Goal: Task Accomplishment & Management: Complete application form

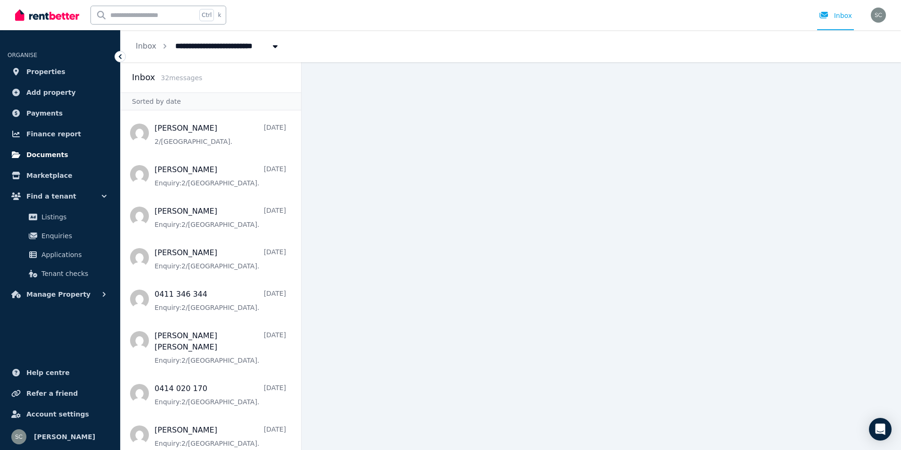
click at [64, 153] on link "Documents" at bounding box center [60, 154] width 105 height 19
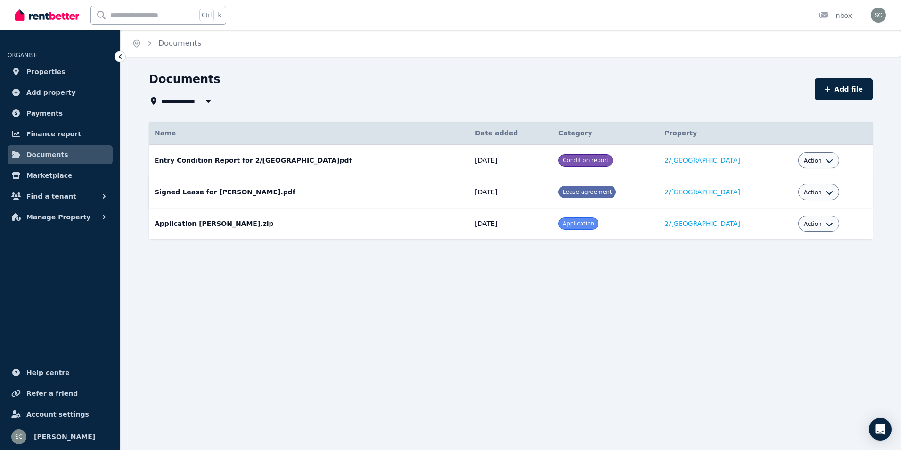
click at [830, 186] on div "Action" at bounding box center [818, 191] width 29 height 11
click at [829, 189] on icon "button" at bounding box center [830, 192] width 8 height 8
click at [813, 192] on span "Action" at bounding box center [813, 192] width 18 height 8
click at [698, 192] on link "2/[GEOGRAPHIC_DATA]" at bounding box center [702, 192] width 76 height 8
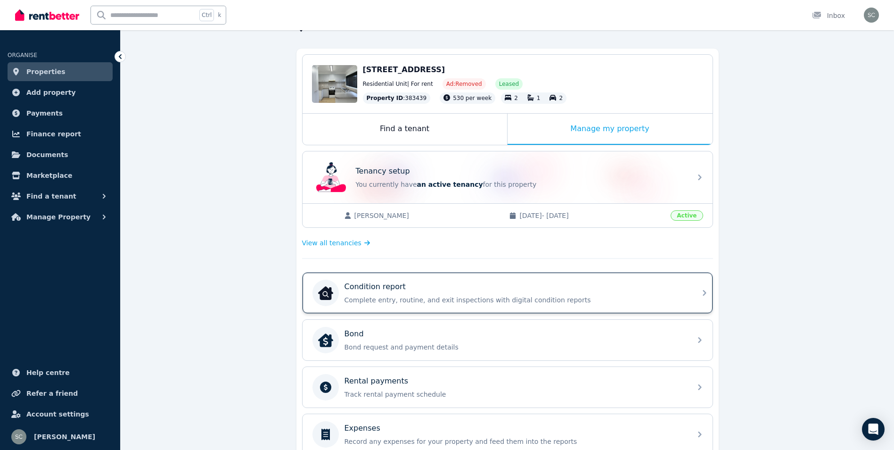
scroll to position [73, 0]
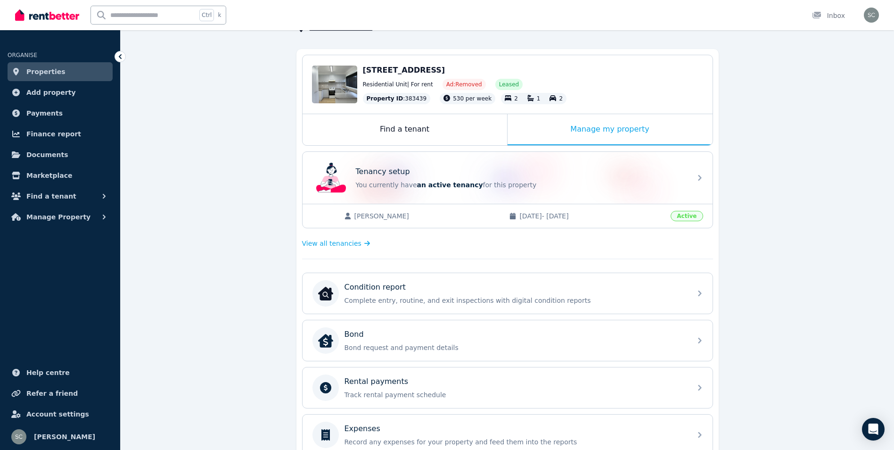
click at [683, 218] on span "Active" at bounding box center [687, 216] width 32 height 10
click at [350, 243] on span "View all tenancies" at bounding box center [331, 242] width 59 height 9
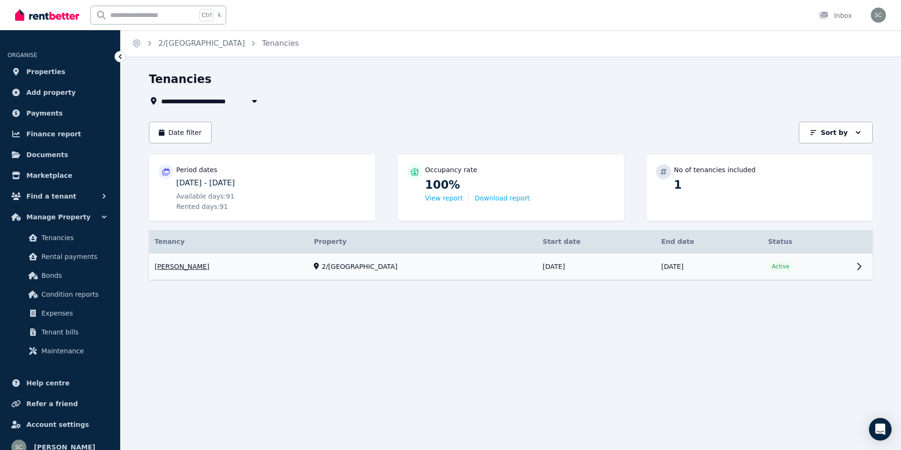
click at [858, 265] on link "View property details" at bounding box center [511, 266] width 724 height 27
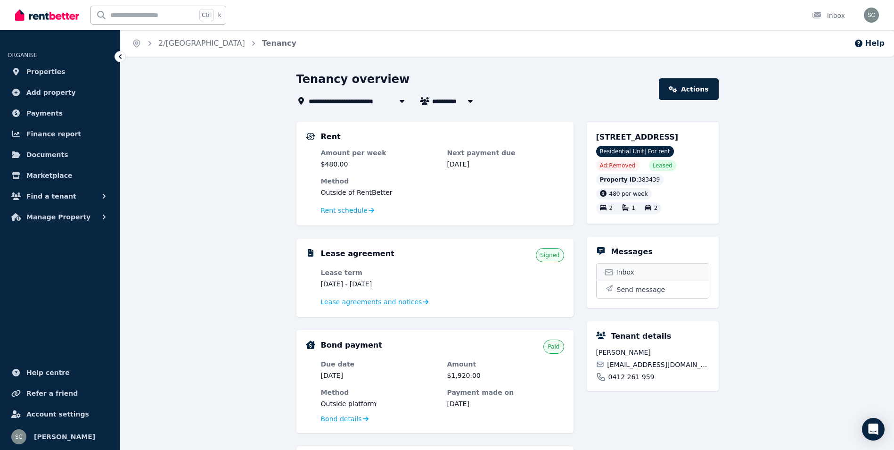
click at [633, 280] on link "Inbox" at bounding box center [653, 271] width 112 height 17
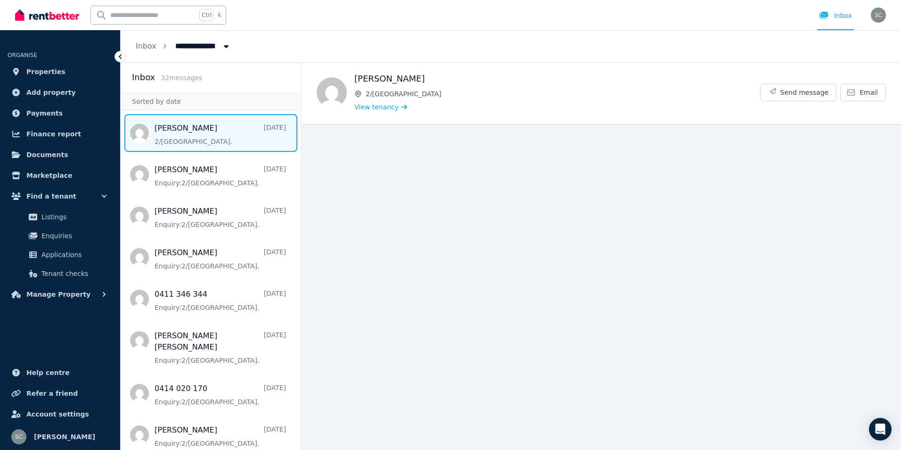
click at [251, 137] on span "Message list" at bounding box center [211, 133] width 180 height 38
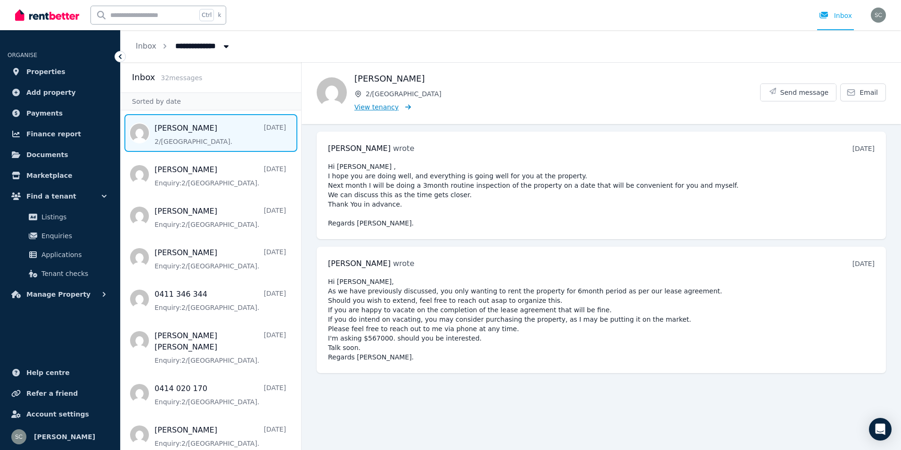
click at [393, 106] on link "View tenancy" at bounding box center [382, 106] width 57 height 9
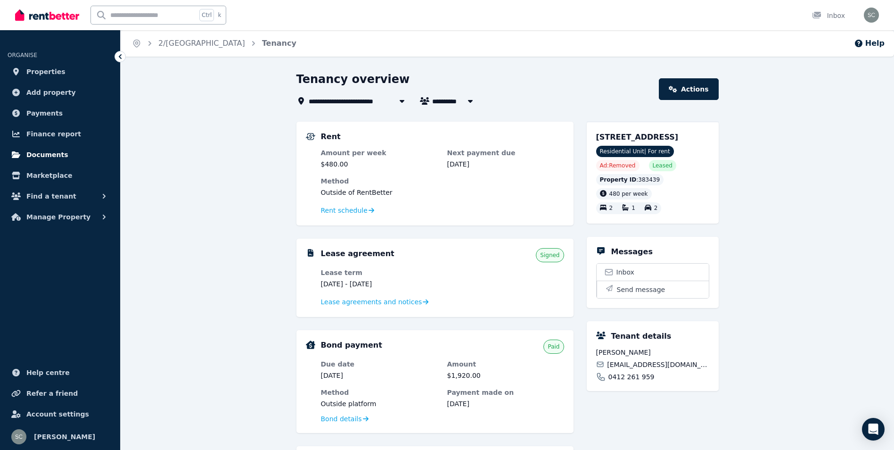
click at [59, 153] on span "Documents" at bounding box center [47, 154] width 42 height 11
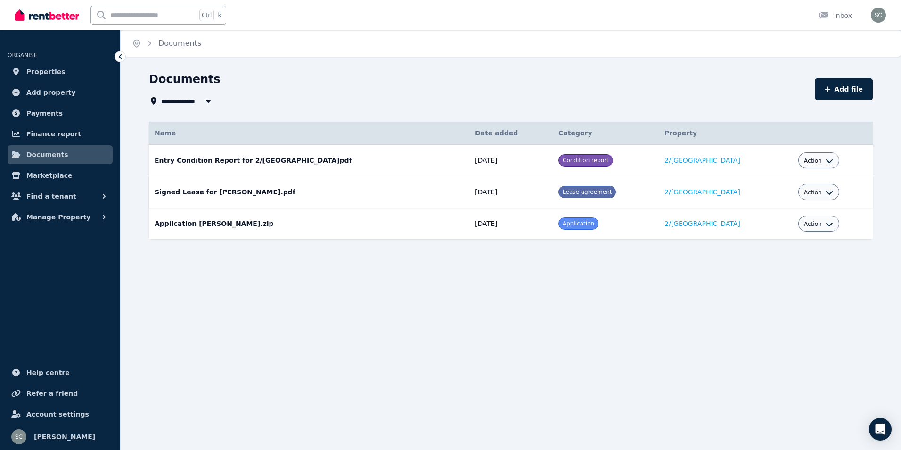
click at [819, 191] on span "Action" at bounding box center [813, 192] width 18 height 8
click at [687, 193] on link "2/[GEOGRAPHIC_DATA]" at bounding box center [702, 192] width 76 height 8
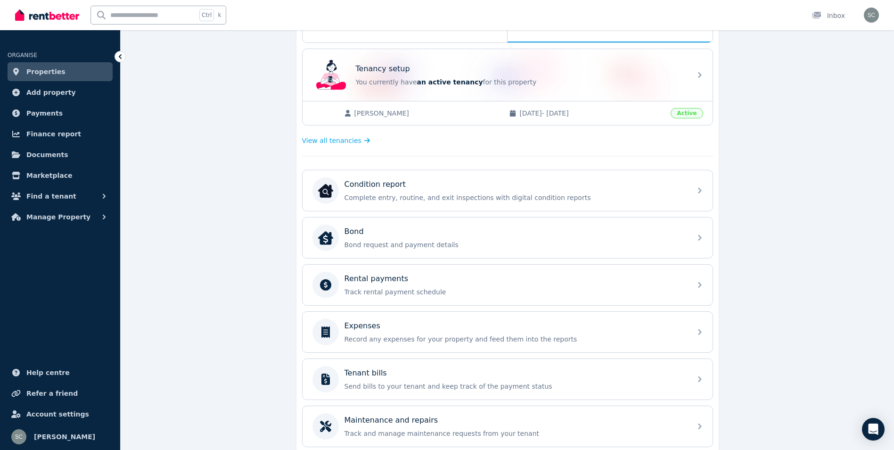
scroll to position [167, 0]
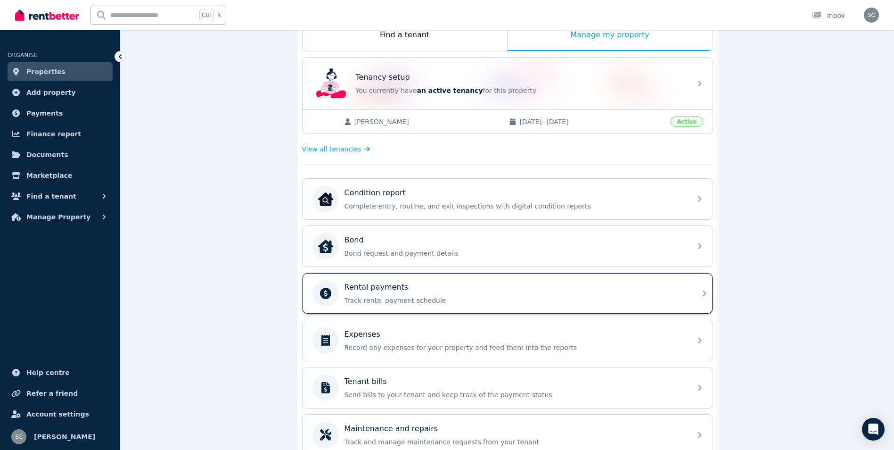
click at [397, 292] on p "Rental payments" at bounding box center [376, 286] width 64 height 11
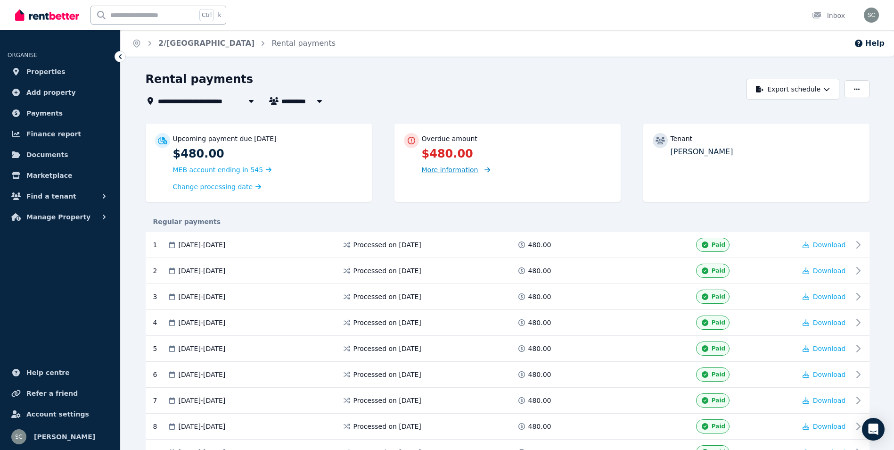
click at [451, 169] on span "More information" at bounding box center [450, 170] width 57 height 8
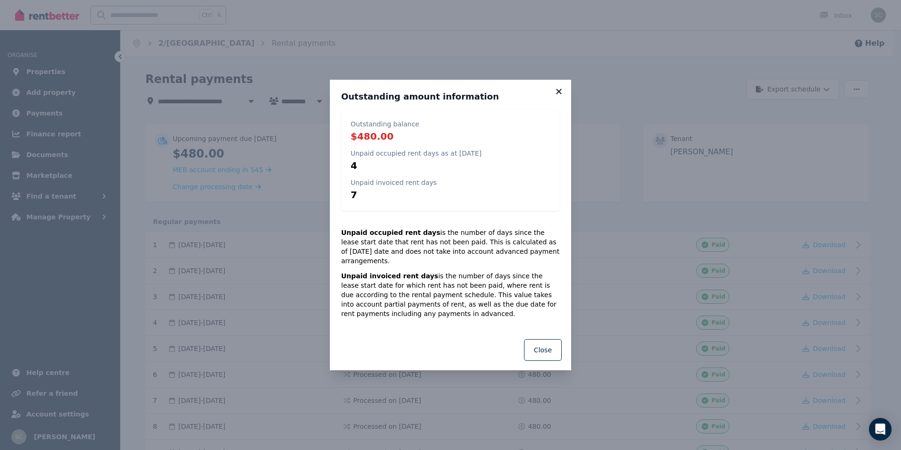
click at [559, 96] on icon at bounding box center [558, 91] width 9 height 8
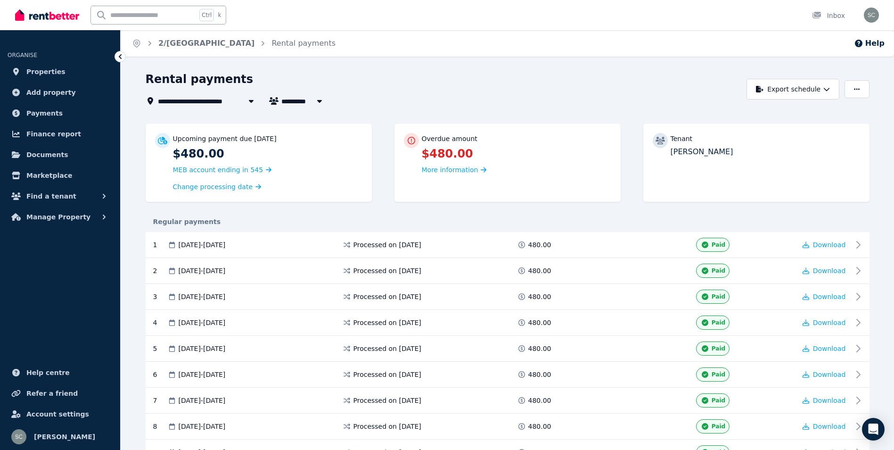
click at [119, 55] on icon at bounding box center [119, 56] width 9 height 9
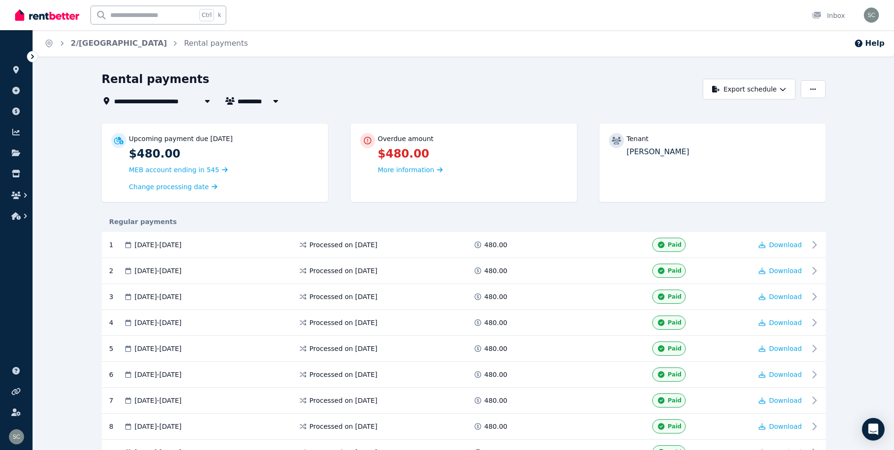
click at [120, 55] on ol "Home [STREET_ADDRESS][GEOGRAPHIC_DATA] Rental payments" at bounding box center [146, 43] width 226 height 26
click at [33, 56] on icon at bounding box center [32, 56] width 3 height 5
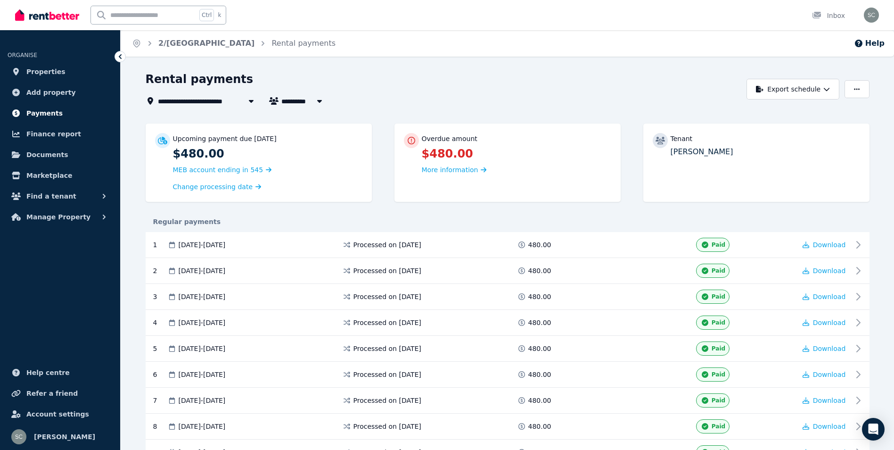
click at [52, 112] on span "Payments" at bounding box center [44, 112] width 36 height 11
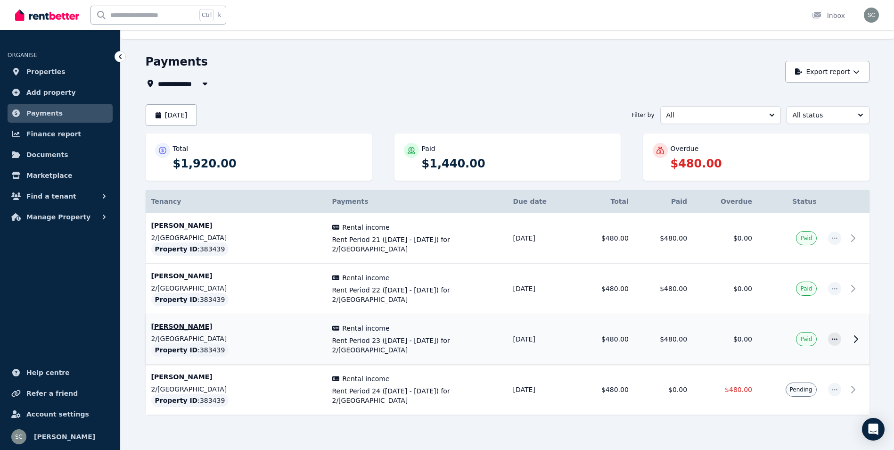
scroll to position [33, 0]
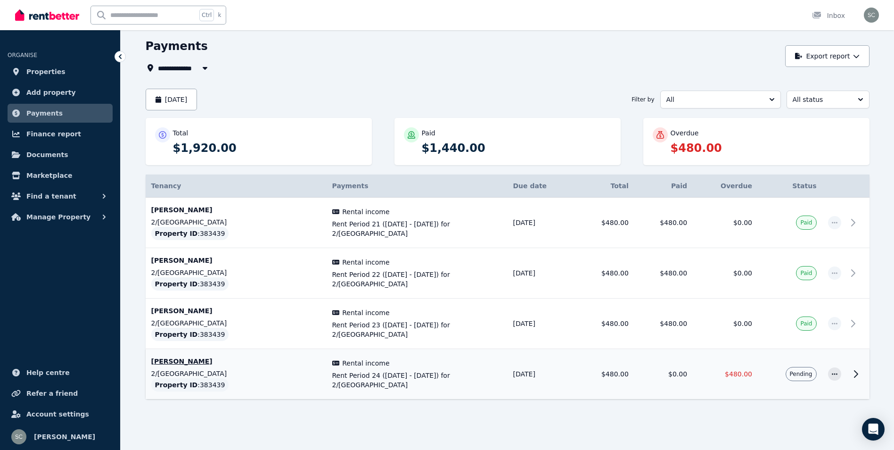
click at [807, 374] on span "Pending" at bounding box center [801, 374] width 23 height 8
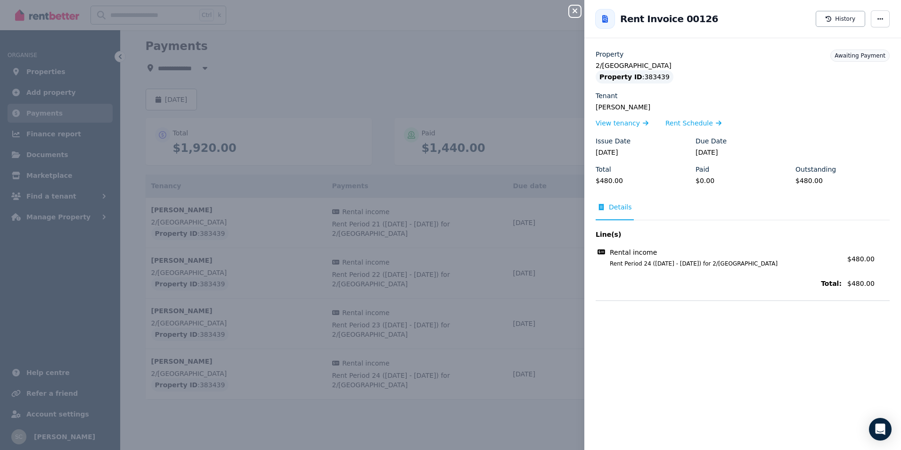
click at [572, 9] on icon "button" at bounding box center [574, 11] width 11 height 8
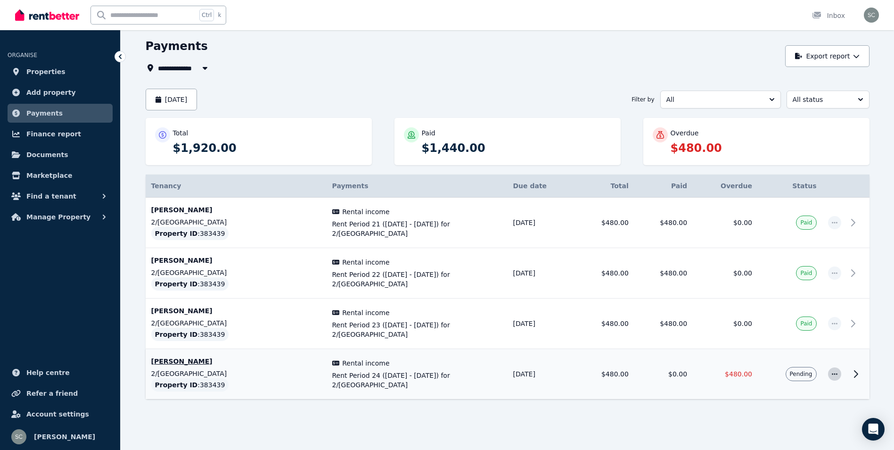
click at [835, 375] on icon "button" at bounding box center [835, 373] width 8 height 7
click at [811, 418] on span "Mark as paid" at bounding box center [803, 417] width 60 height 11
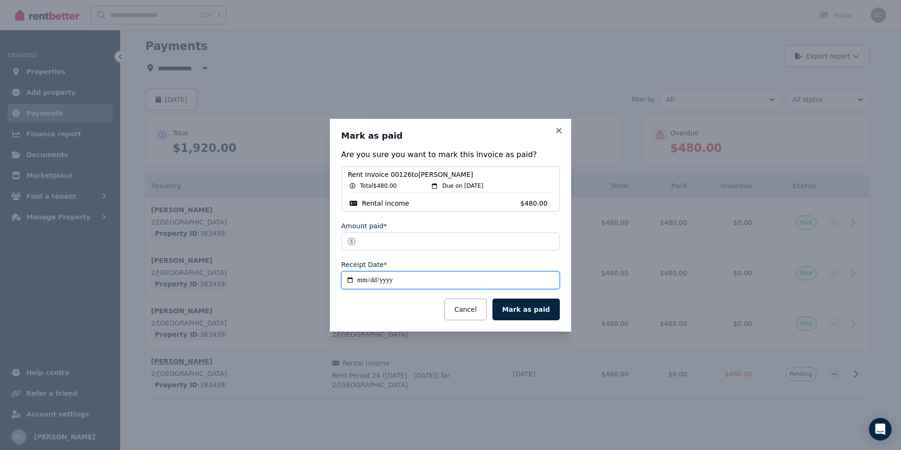
click at [363, 278] on input "**********" at bounding box center [450, 280] width 219 height 18
type input "**********"
click at [535, 306] on button "Mark as paid" at bounding box center [525, 309] width 67 height 22
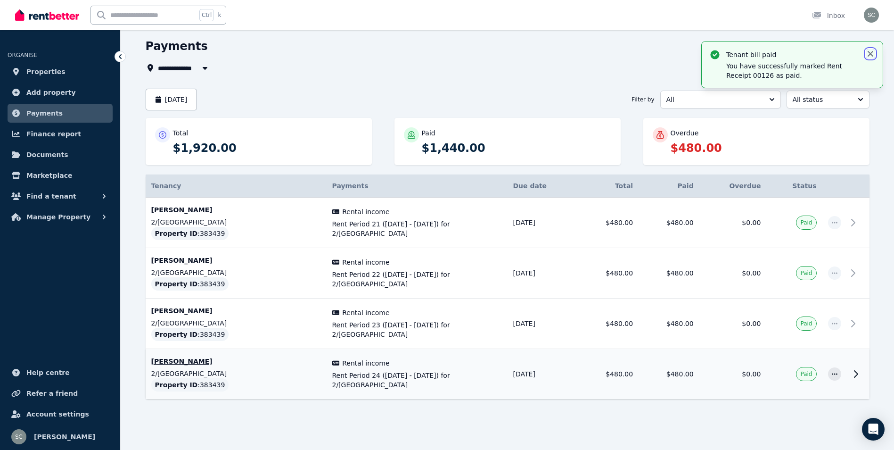
click at [867, 55] on icon "button" at bounding box center [870, 53] width 9 height 9
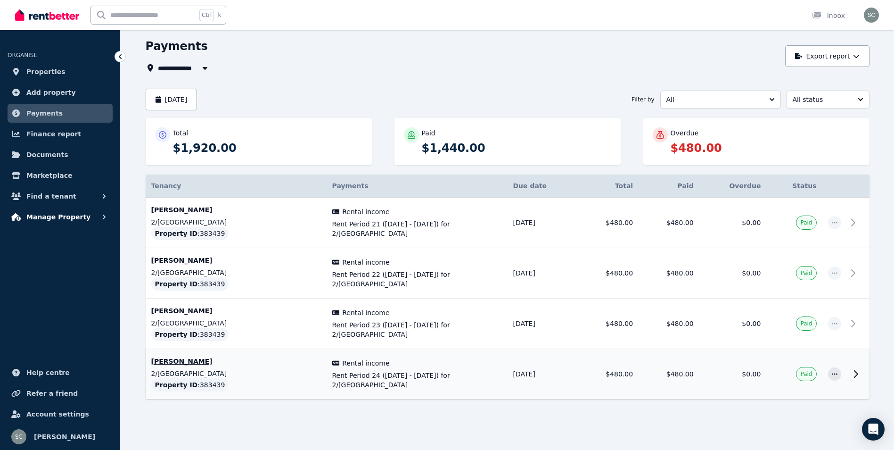
click at [74, 214] on span "Manage Property" at bounding box center [58, 216] width 64 height 11
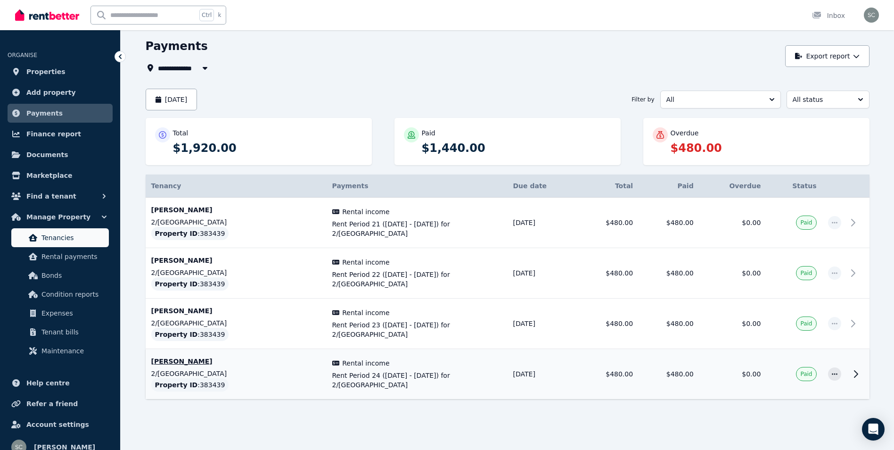
click at [90, 243] on link "Tenancies" at bounding box center [60, 237] width 98 height 19
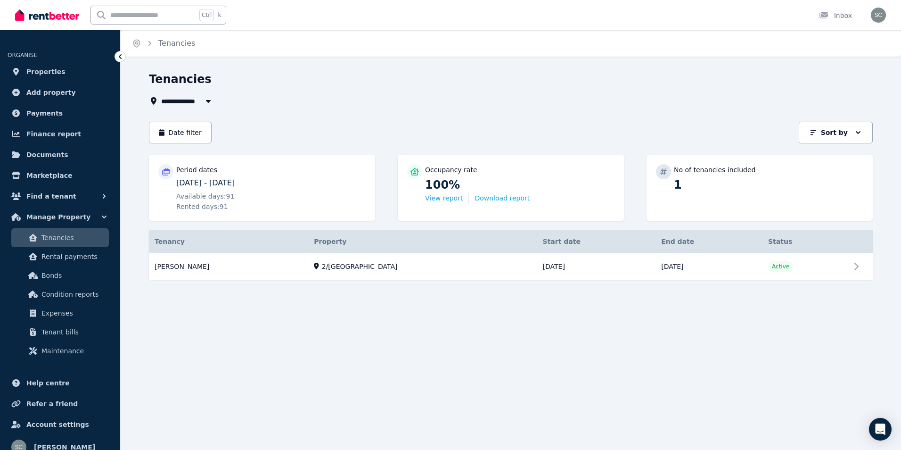
click at [166, 172] on icon at bounding box center [165, 172] width 9 height 8
click at [188, 168] on p "Period dates" at bounding box center [196, 169] width 41 height 9
click at [174, 133] on button "Date filter" at bounding box center [180, 133] width 63 height 22
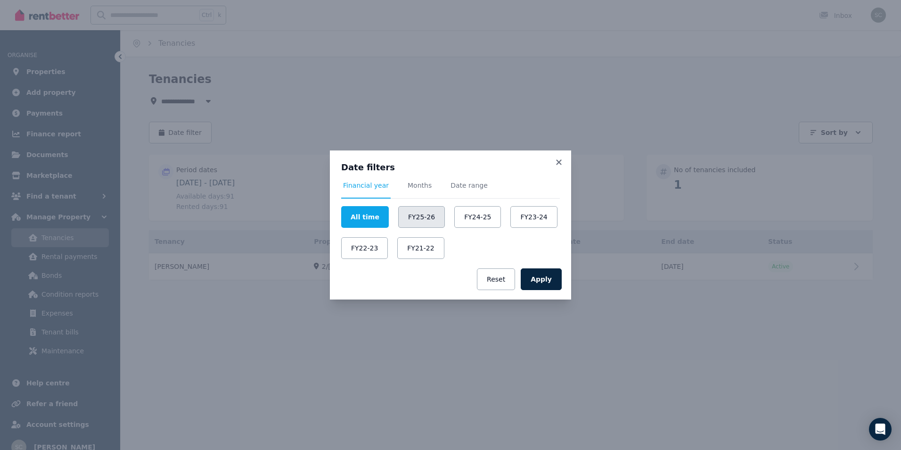
click at [413, 213] on button "FY25-26" at bounding box center [421, 217] width 47 height 22
click at [413, 213] on button "FY25-26" at bounding box center [419, 217] width 49 height 22
click at [552, 279] on button "Apply" at bounding box center [541, 279] width 41 height 22
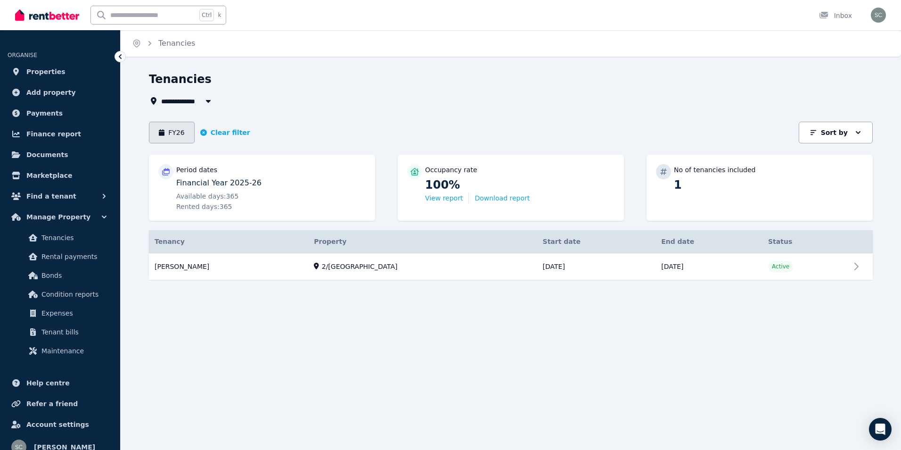
click at [183, 134] on button "FY26" at bounding box center [172, 133] width 46 height 22
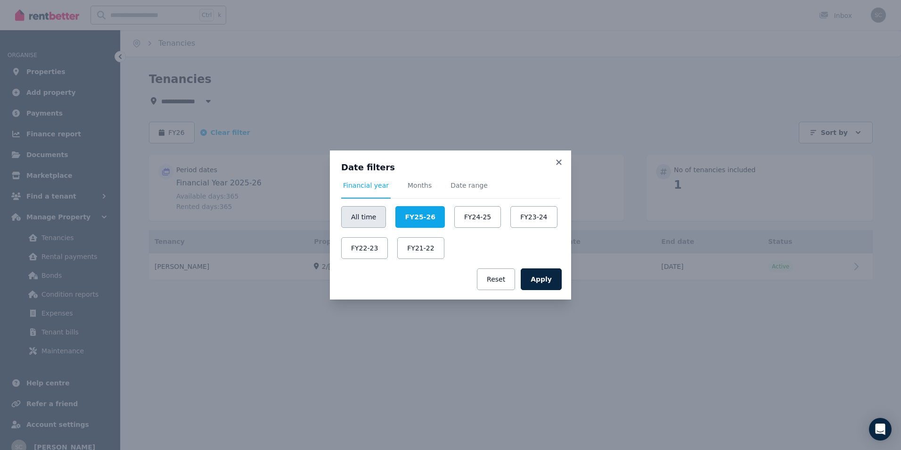
click at [371, 216] on button "All time" at bounding box center [363, 217] width 45 height 22
click at [540, 276] on button "Apply" at bounding box center [541, 279] width 41 height 22
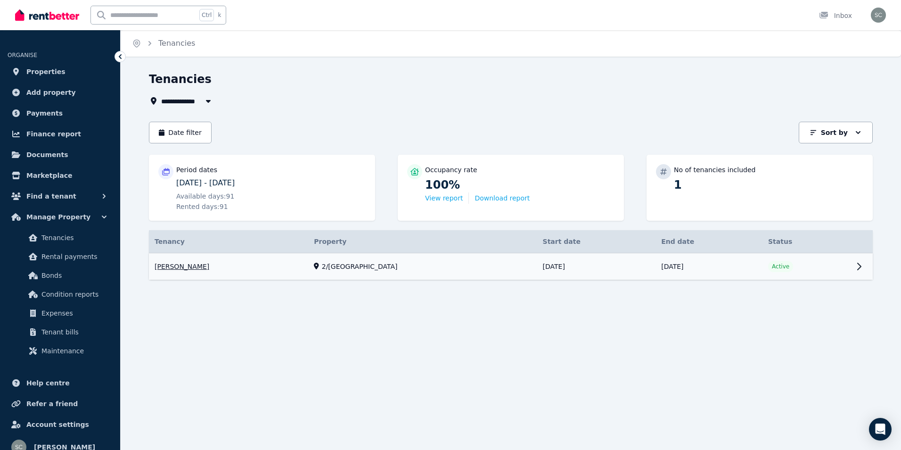
click at [860, 267] on link "View property details" at bounding box center [511, 266] width 724 height 27
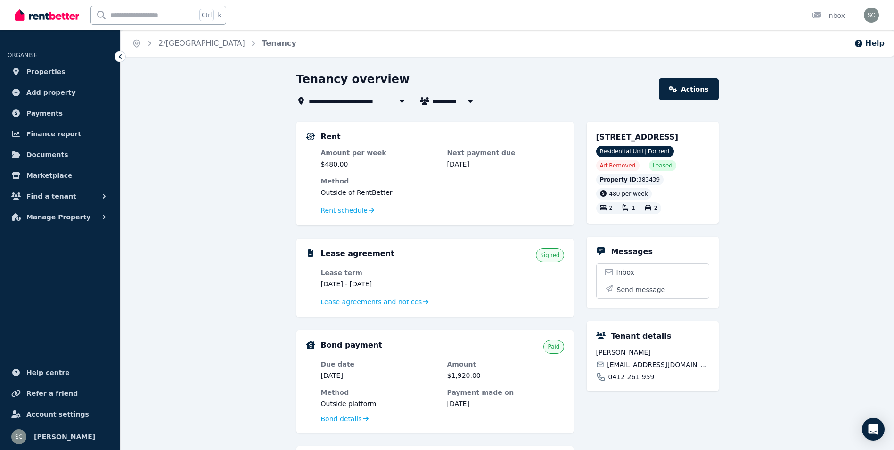
scroll to position [47, 0]
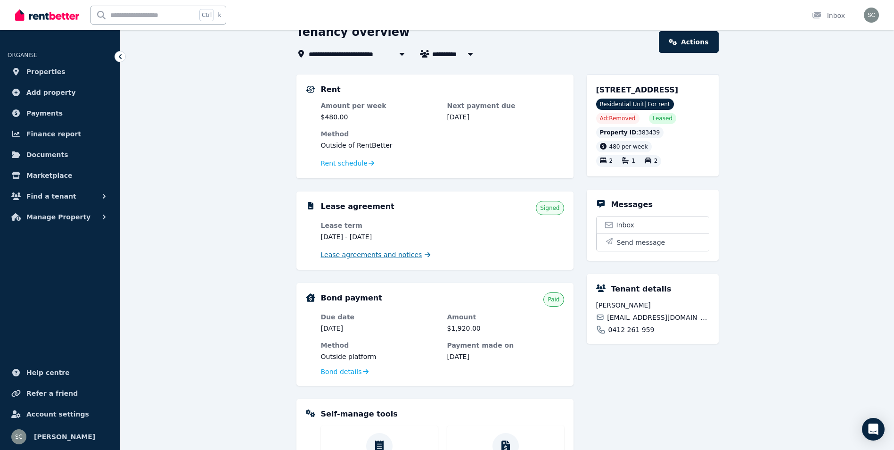
click at [401, 256] on span "Lease agreements and notices" at bounding box center [371, 254] width 101 height 9
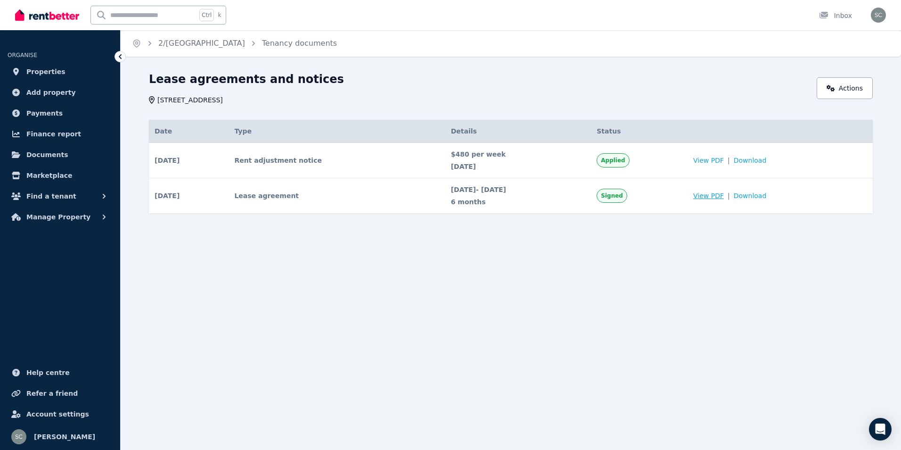
click at [724, 194] on span "View PDF" at bounding box center [708, 195] width 31 height 9
click at [76, 219] on span "Manage Property" at bounding box center [58, 216] width 64 height 11
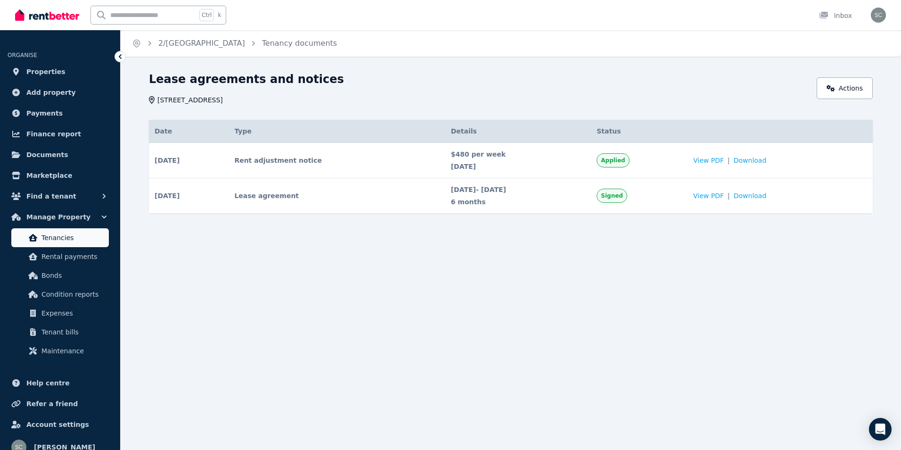
click at [69, 237] on span "Tenancies" at bounding box center [73, 237] width 64 height 11
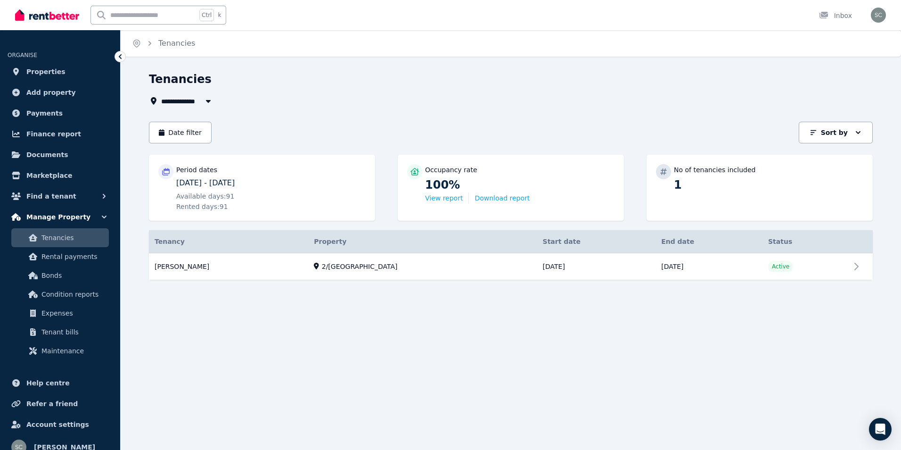
click at [104, 216] on icon "button" at bounding box center [103, 216] width 9 height 9
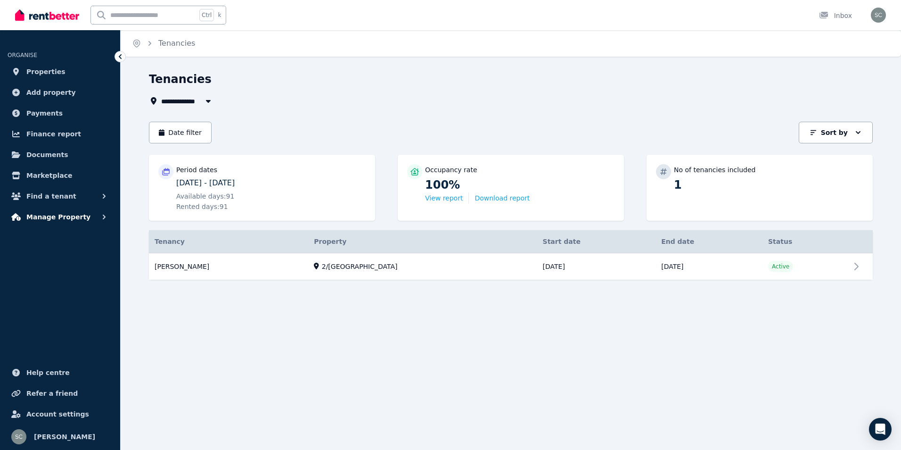
click at [104, 216] on icon "button" at bounding box center [104, 216] width 3 height 5
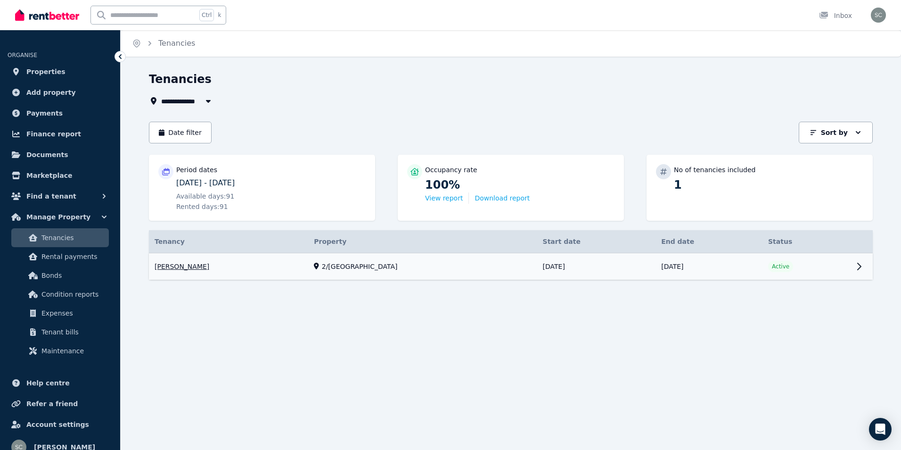
click at [857, 267] on link "View property details" at bounding box center [511, 266] width 724 height 27
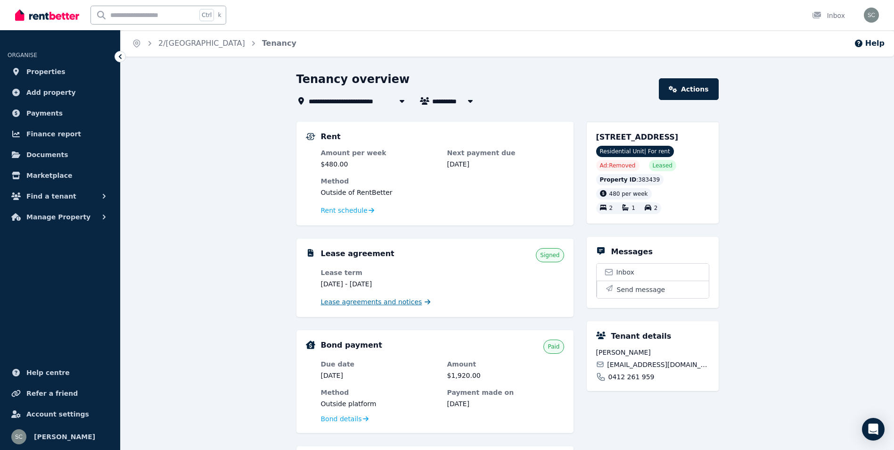
click at [380, 302] on span "Lease agreements and notices" at bounding box center [371, 301] width 101 height 9
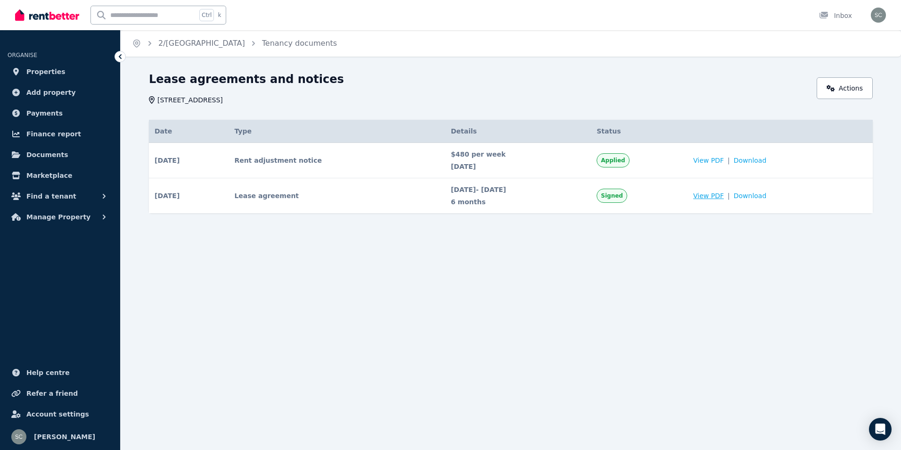
click at [724, 196] on span "View PDF" at bounding box center [708, 195] width 31 height 9
click at [103, 216] on icon "button" at bounding box center [103, 216] width 9 height 9
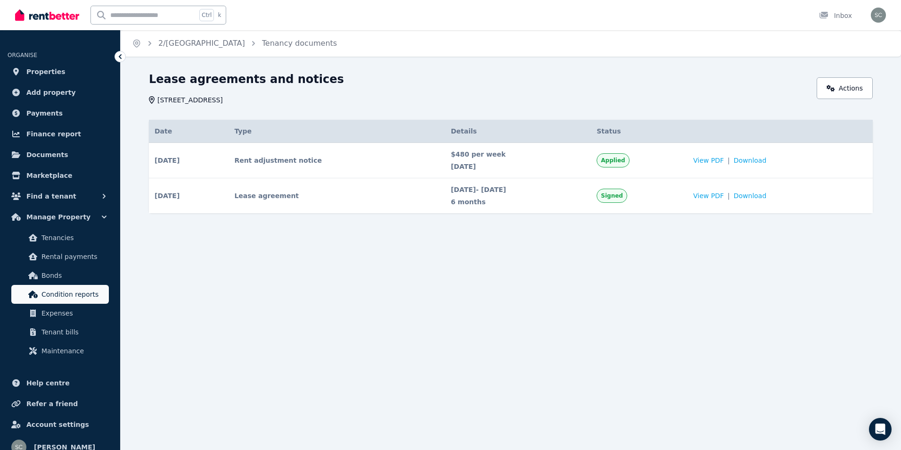
click at [81, 290] on span "Condition reports" at bounding box center [73, 293] width 64 height 11
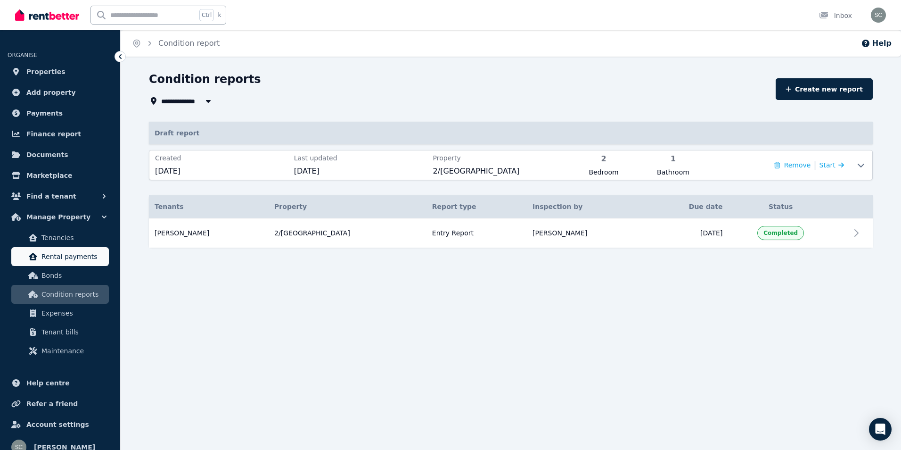
click at [72, 262] on span "Rental payments" at bounding box center [73, 256] width 64 height 11
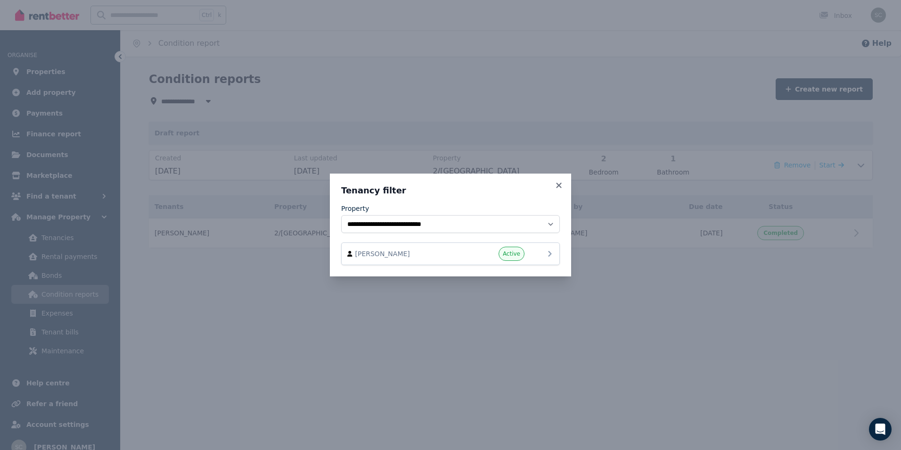
click at [550, 253] on icon at bounding box center [549, 254] width 3 height 6
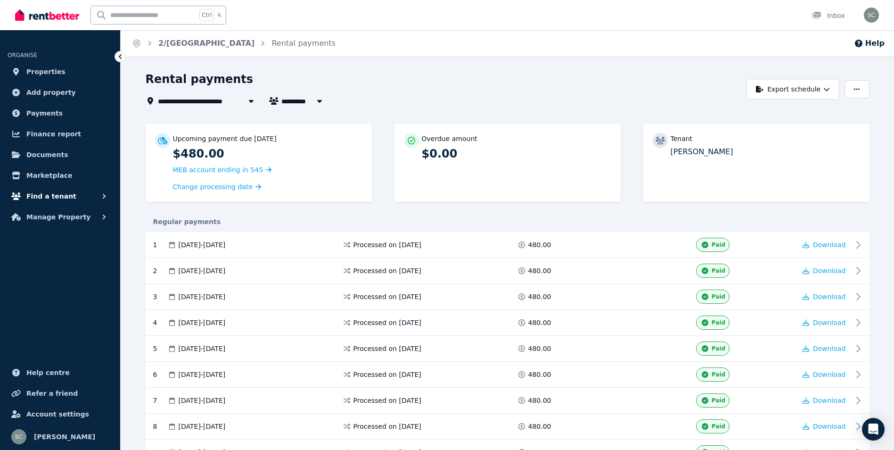
click at [104, 195] on icon "button" at bounding box center [104, 196] width 3 height 5
click at [56, 154] on span "Documents" at bounding box center [47, 154] width 42 height 11
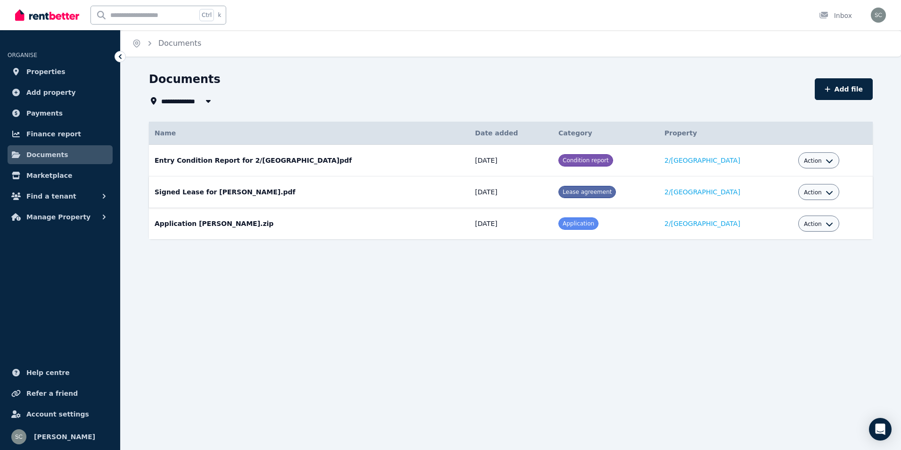
click at [828, 192] on icon "button" at bounding box center [830, 192] width 8 height 8
click at [807, 250] on link "Download" at bounding box center [790, 247] width 90 height 17
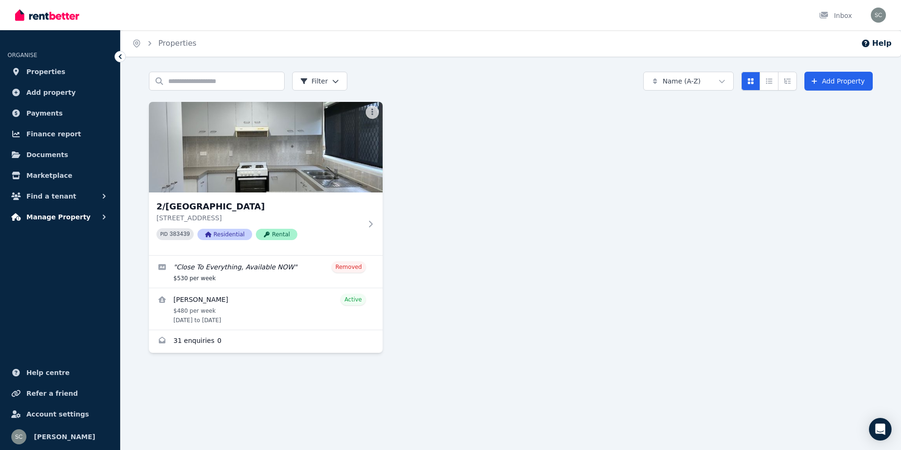
click at [106, 214] on icon "button" at bounding box center [103, 216] width 9 height 9
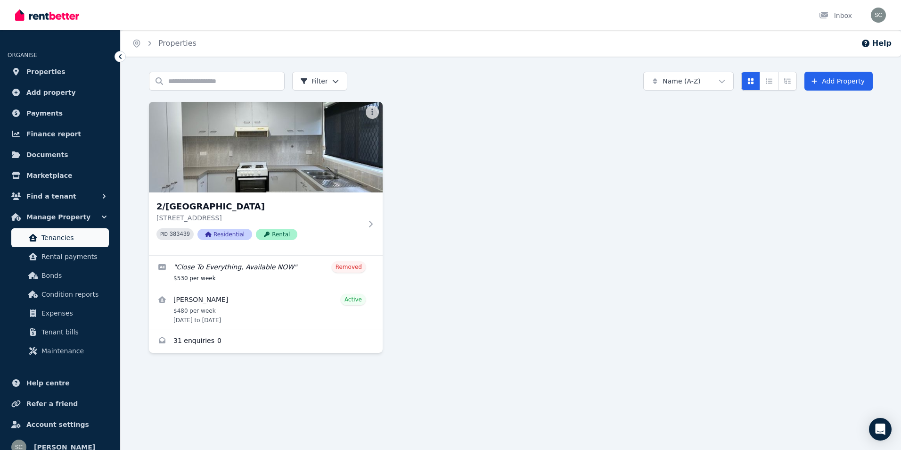
click at [55, 236] on span "Tenancies" at bounding box center [73, 237] width 64 height 11
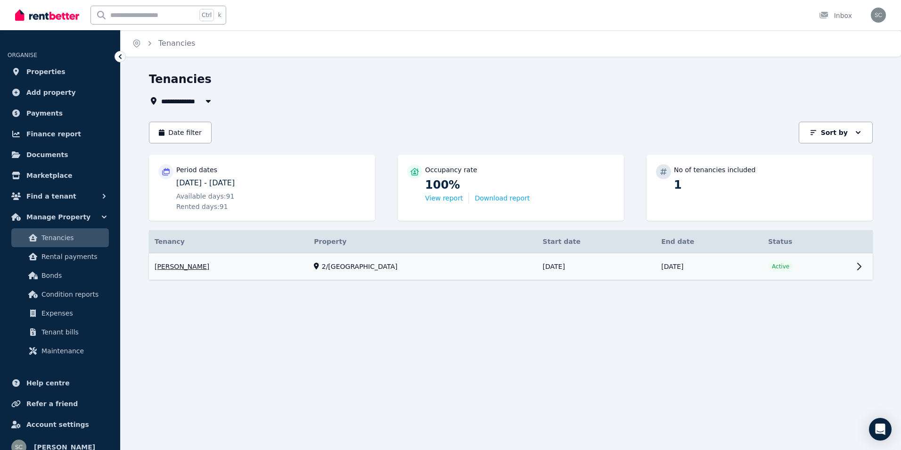
click at [860, 264] on link "View property details" at bounding box center [511, 266] width 724 height 27
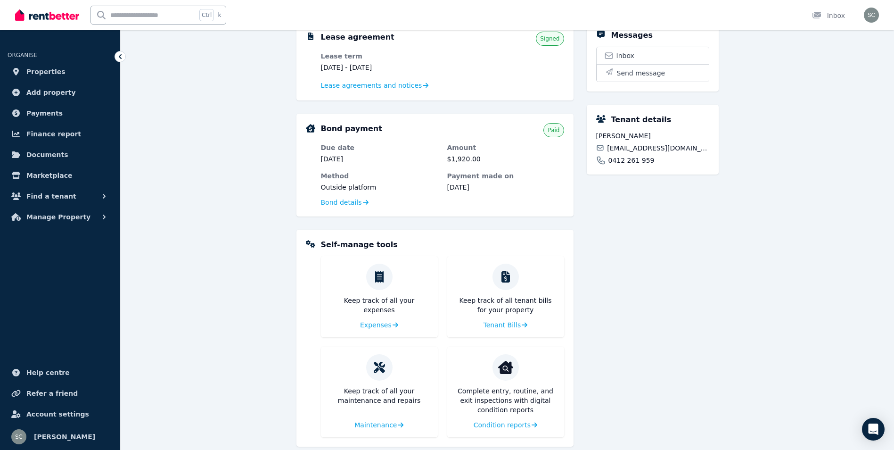
scroll to position [230, 0]
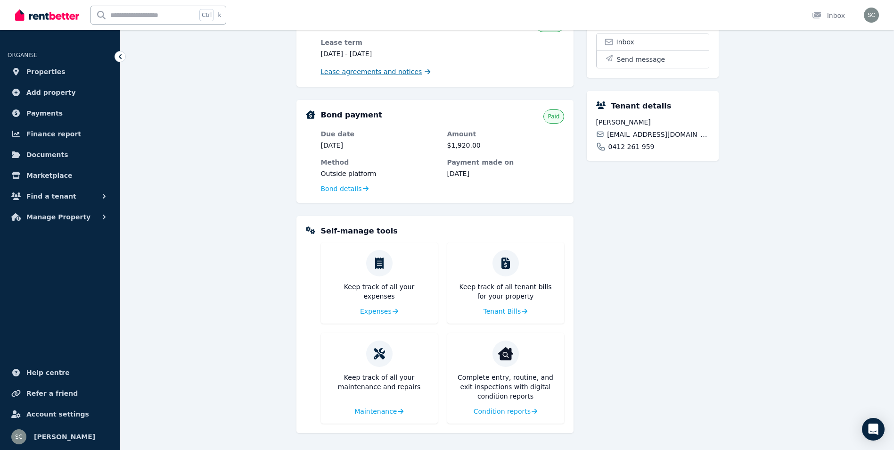
click at [366, 73] on span "Lease agreements and notices" at bounding box center [371, 71] width 101 height 9
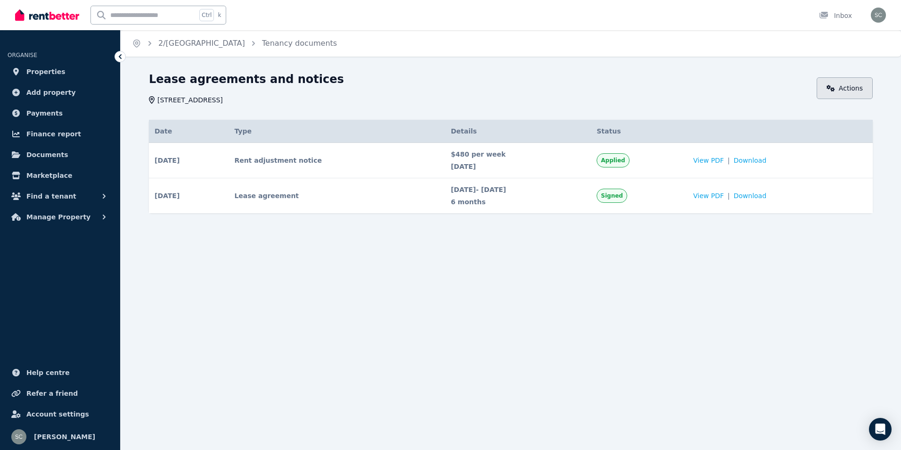
click at [848, 85] on link "Actions" at bounding box center [845, 88] width 56 height 22
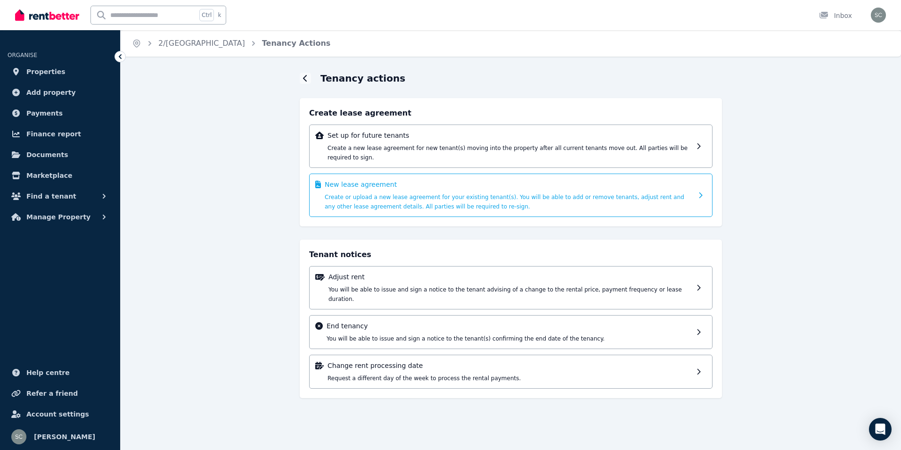
click at [336, 194] on span "Create or upload a new lease agreement for your existing tenant(s). You will be…" at bounding box center [505, 202] width 360 height 16
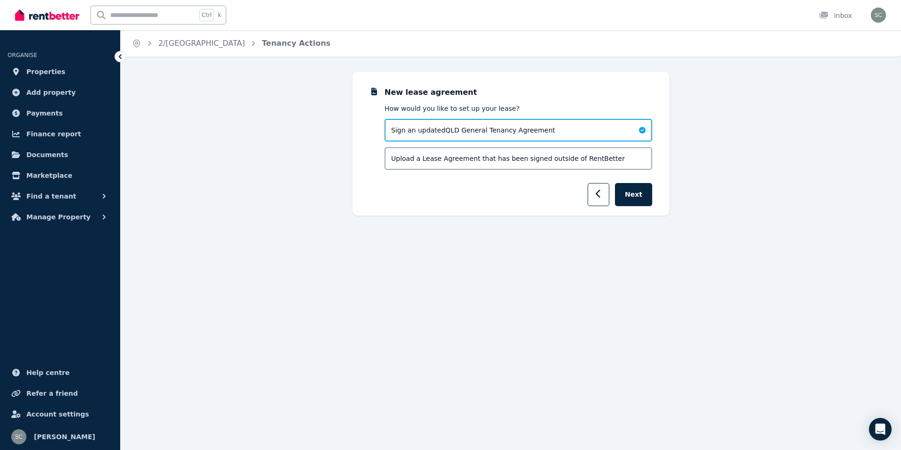
click at [570, 158] on span "Upload a Lease Agreement that has been signed outside of RentBetter" at bounding box center [508, 158] width 234 height 9
click at [500, 131] on span "Sign an updated QLD General Tenancy Agreement" at bounding box center [473, 129] width 164 height 9
drag, startPoint x: 500, startPoint y: 131, endPoint x: 530, endPoint y: 127, distance: 29.5
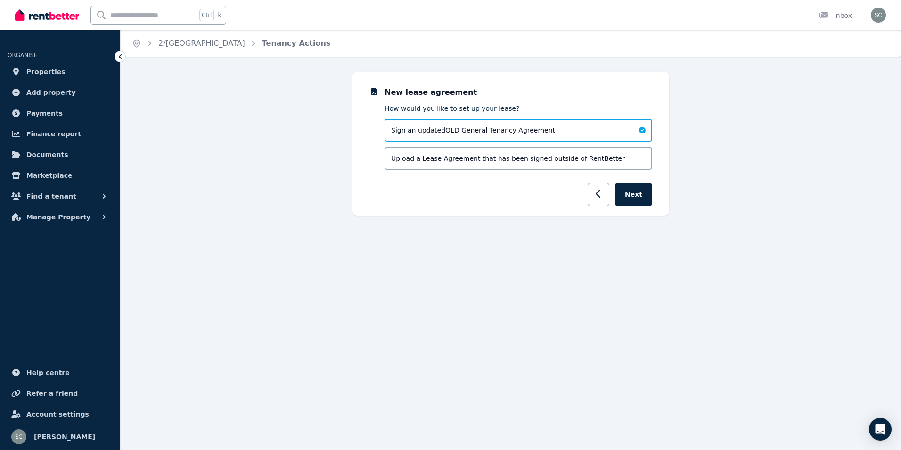
click at [530, 127] on span "Sign an updated QLD General Tenancy Agreement" at bounding box center [473, 129] width 164 height 9
click at [641, 200] on button "Next" at bounding box center [633, 194] width 37 height 23
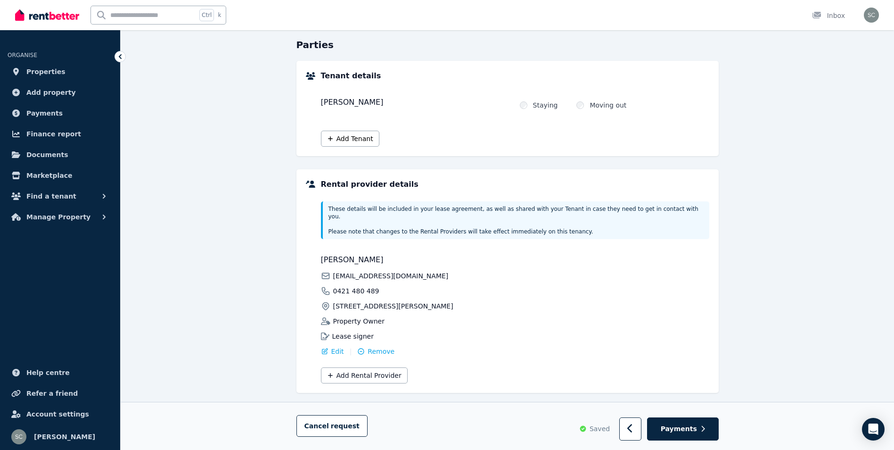
scroll to position [89, 0]
click at [692, 426] on span "Payments" at bounding box center [679, 428] width 36 height 9
select select "**********"
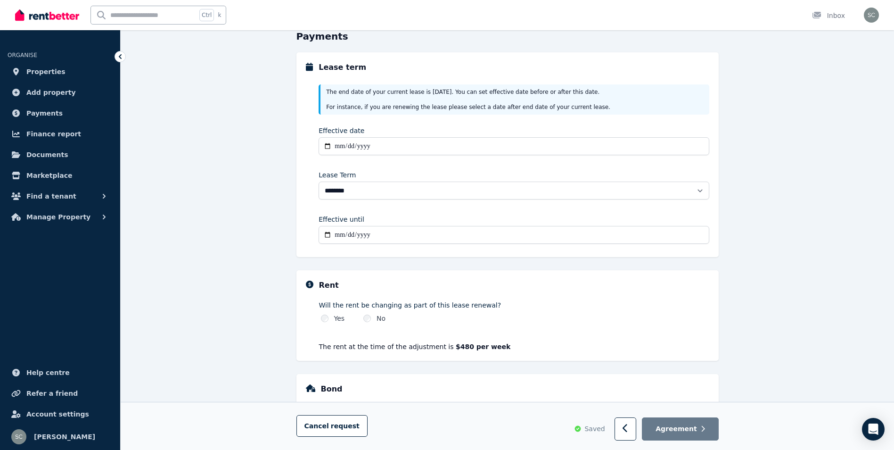
scroll to position [0, 0]
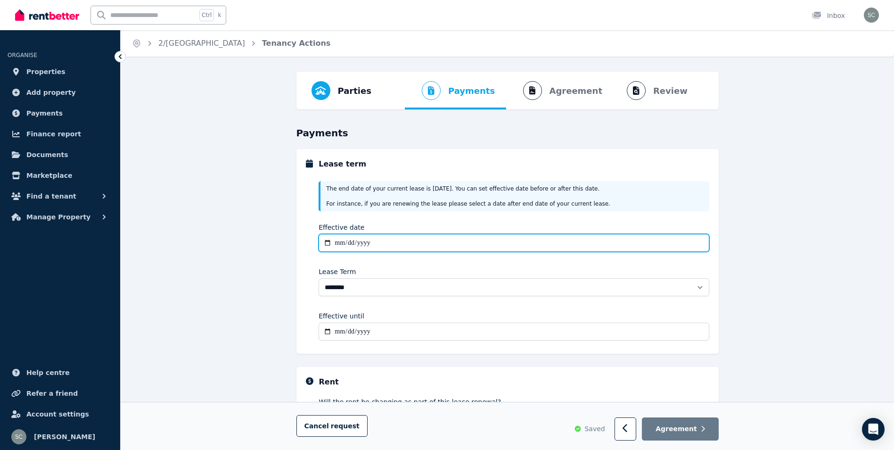
click at [342, 243] on input "Effective date" at bounding box center [514, 243] width 390 height 18
type input "**********"
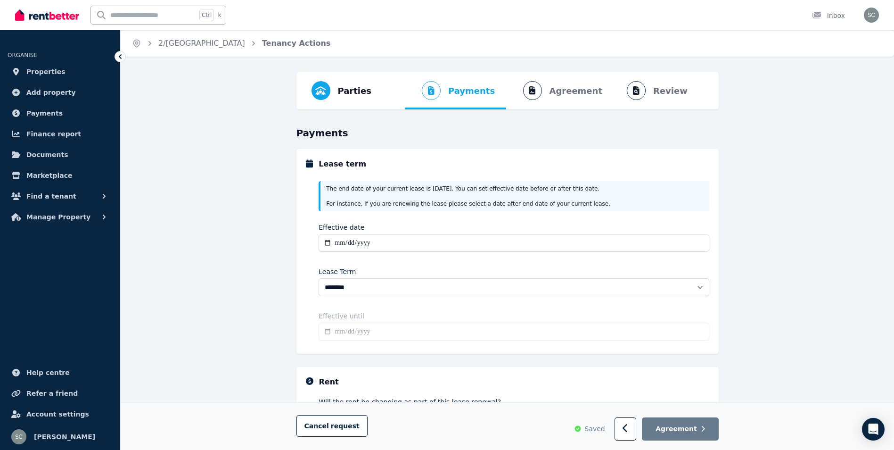
click at [342, 330] on input "Effective until" at bounding box center [514, 331] width 390 height 18
type input "**********"
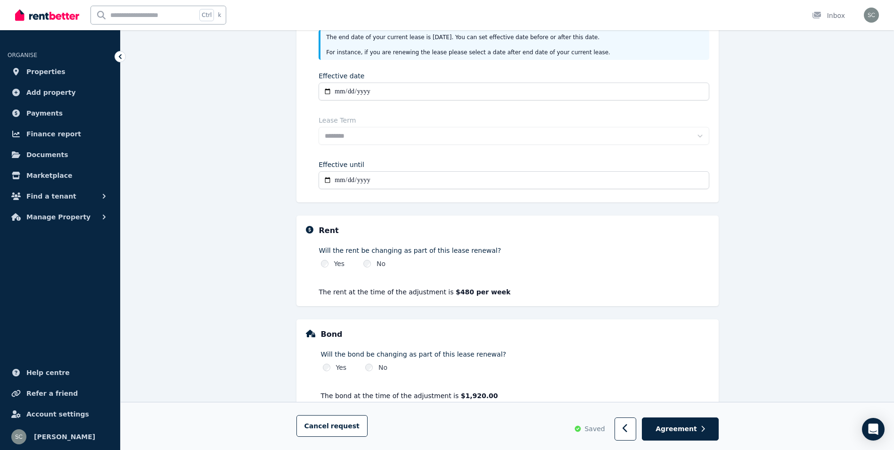
scroll to position [176, 0]
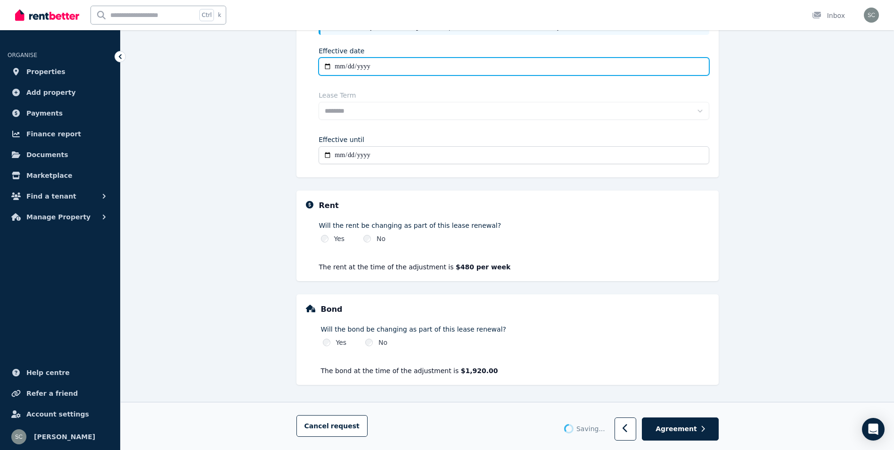
click at [341, 65] on input "**********" at bounding box center [514, 66] width 390 height 18
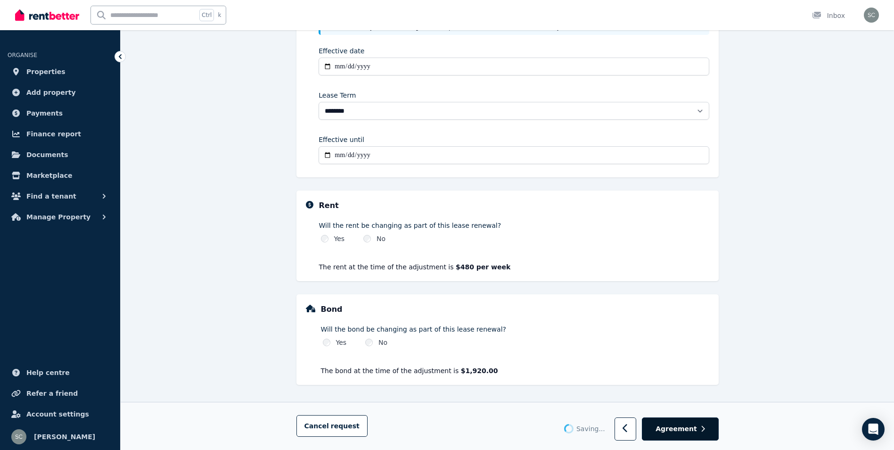
click at [672, 426] on span "Agreement" at bounding box center [675, 428] width 41 height 9
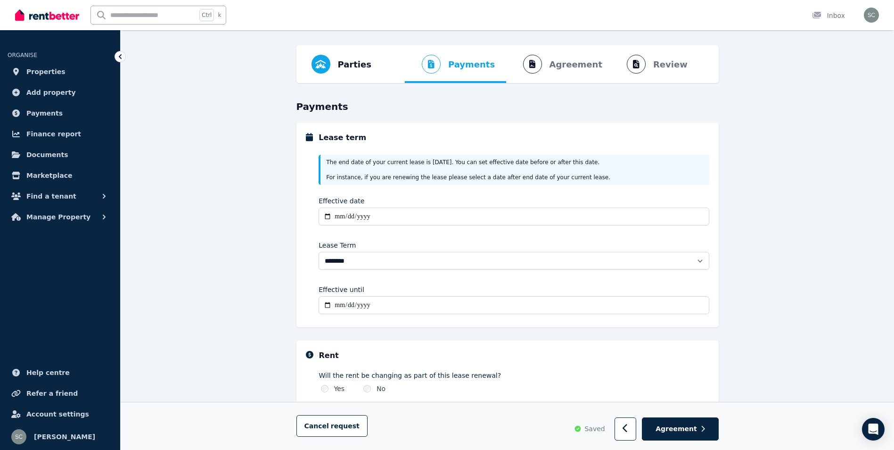
scroll to position [0, 0]
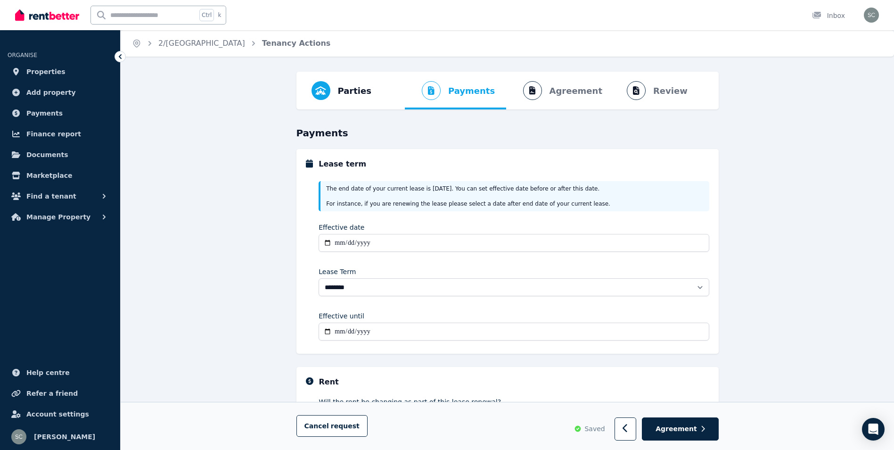
click at [575, 90] on ol "Parties Rental provider and tenant details Payments Bond and rental payments Ag…" at bounding box center [507, 91] width 407 height 38
click at [532, 91] on ol "Parties Rental provider and tenant details Payments Bond and rental payments Ag…" at bounding box center [507, 91] width 407 height 38
click at [634, 90] on ol "Parties Rental provider and tenant details Payments Bond and rental payments Ag…" at bounding box center [507, 91] width 407 height 38
drag, startPoint x: 634, startPoint y: 90, endPoint x: 675, endPoint y: 87, distance: 41.5
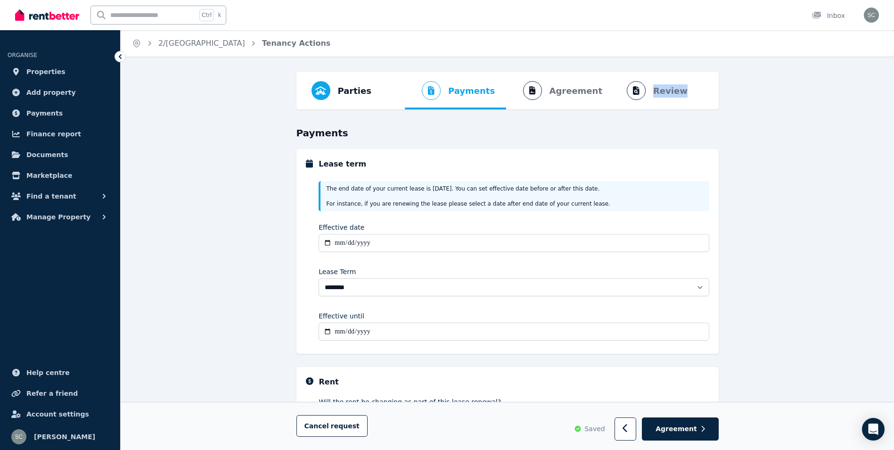
click at [675, 87] on ol "Parties Rental provider and tenant details Payments Bond and rental payments Ag…" at bounding box center [507, 91] width 407 height 38
click at [675, 90] on ol "Parties Rental provider and tenant details Payments Bond and rental payments Ag…" at bounding box center [507, 91] width 407 height 38
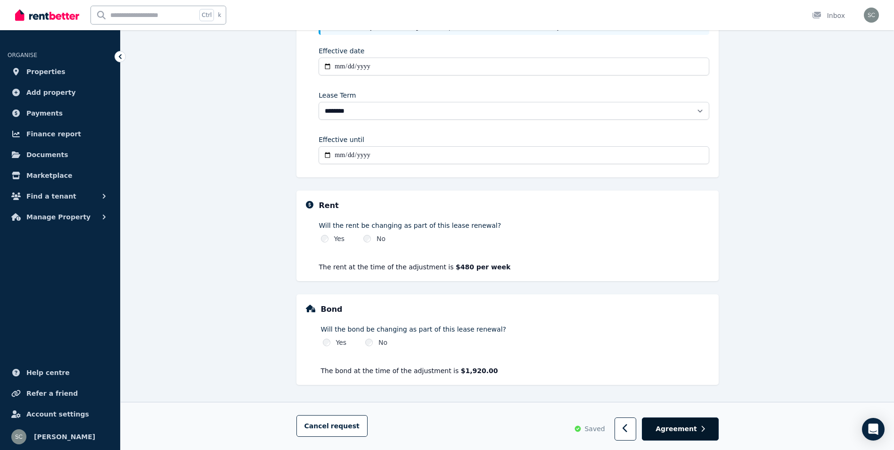
click at [688, 428] on span "Agreement" at bounding box center [675, 428] width 41 height 9
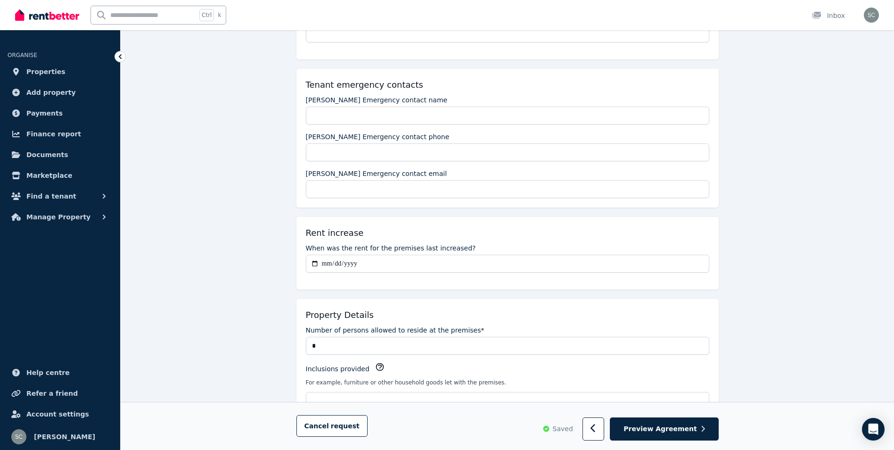
scroll to position [0, 0]
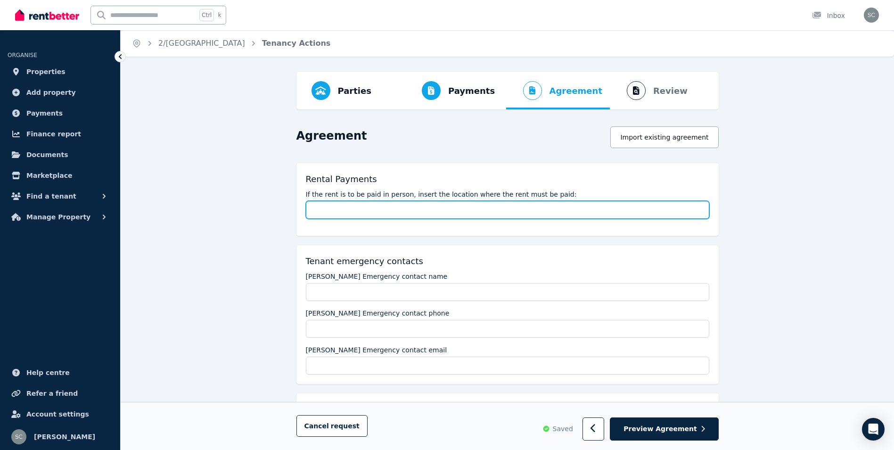
click at [339, 215] on input "If the rent is to be paid in person, insert the location where the rent must be…" at bounding box center [507, 210] width 403 height 18
type input "**********"
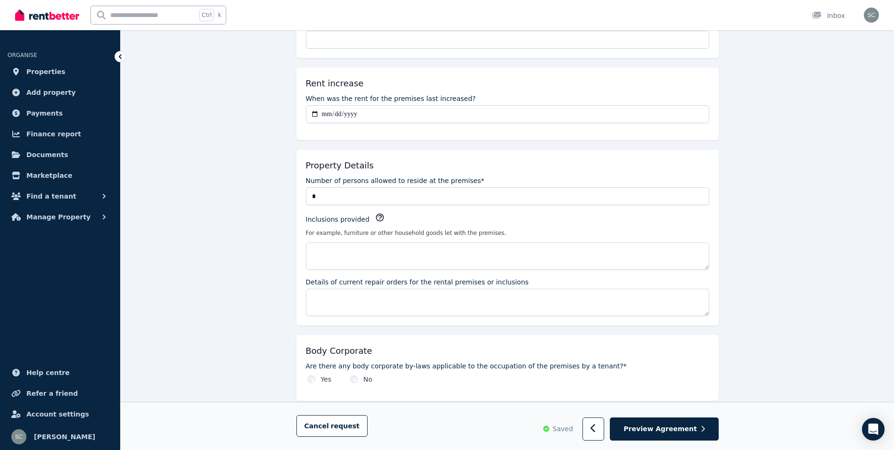
scroll to position [424, 0]
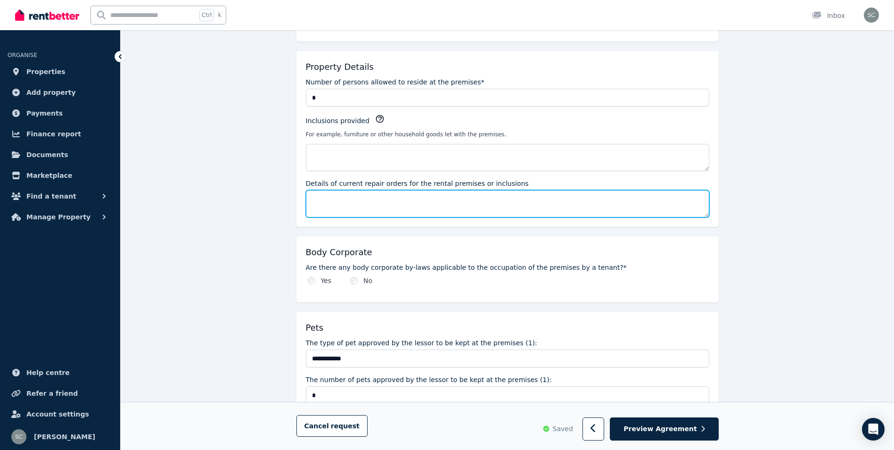
click at [366, 202] on textarea "Details of current repair orders for the rental premises or inclusions" at bounding box center [507, 203] width 403 height 27
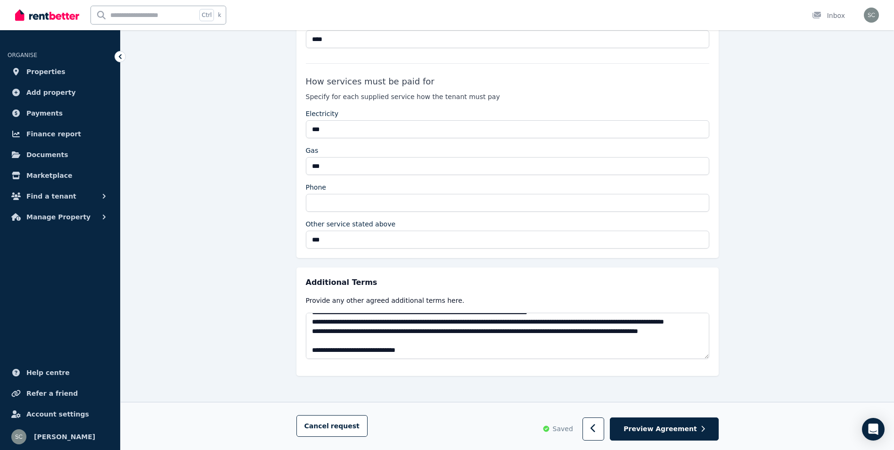
scroll to position [57, 0]
click at [677, 429] on span "Preview Agreement" at bounding box center [659, 428] width 73 height 9
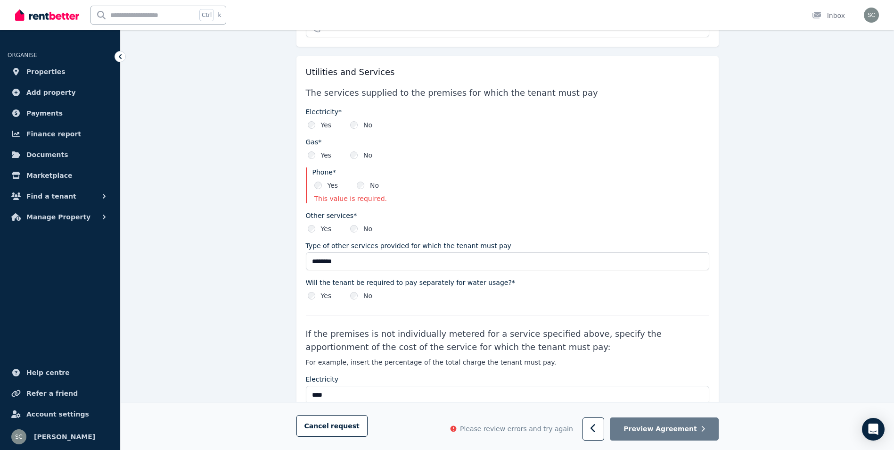
scroll to position [1173, 0]
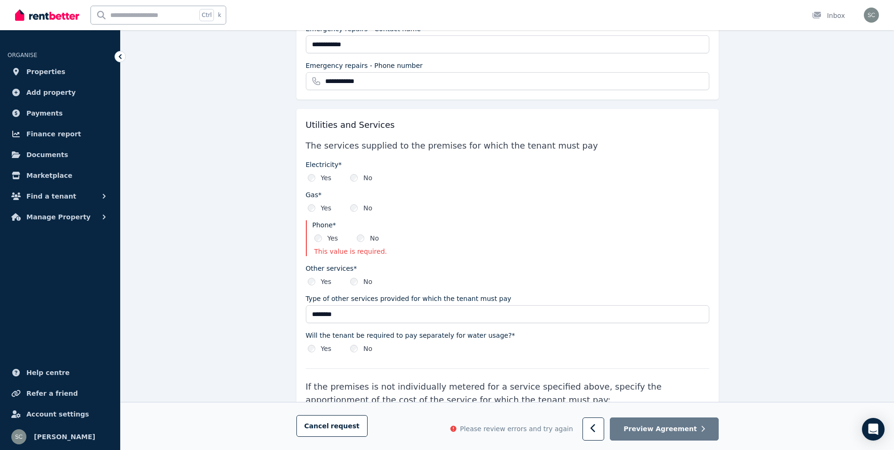
click at [317, 241] on div "Yes" at bounding box center [326, 237] width 24 height 9
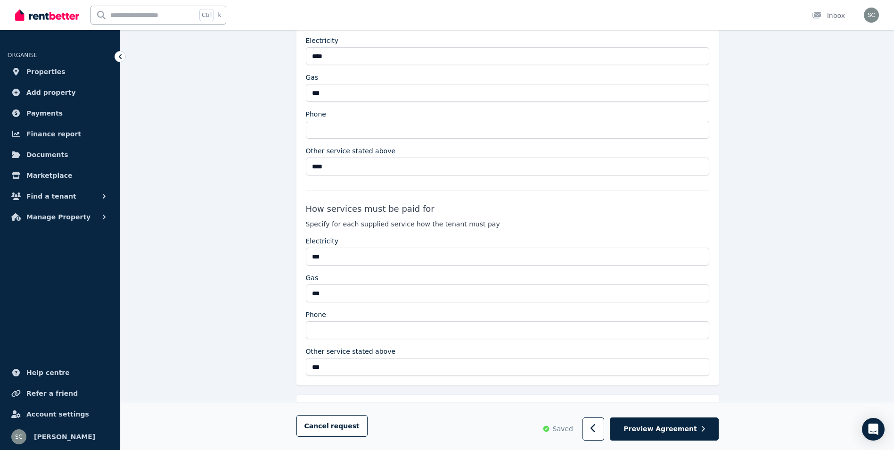
scroll to position [1678, 0]
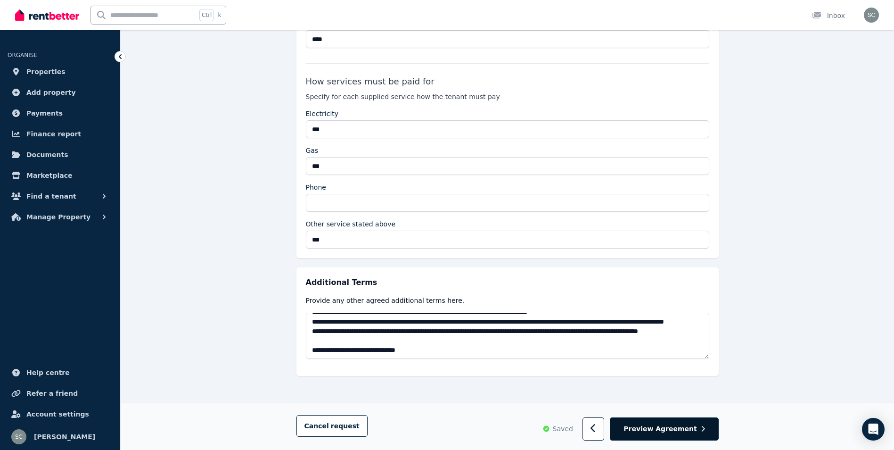
click at [646, 424] on span "Preview Agreement" at bounding box center [659, 428] width 73 height 9
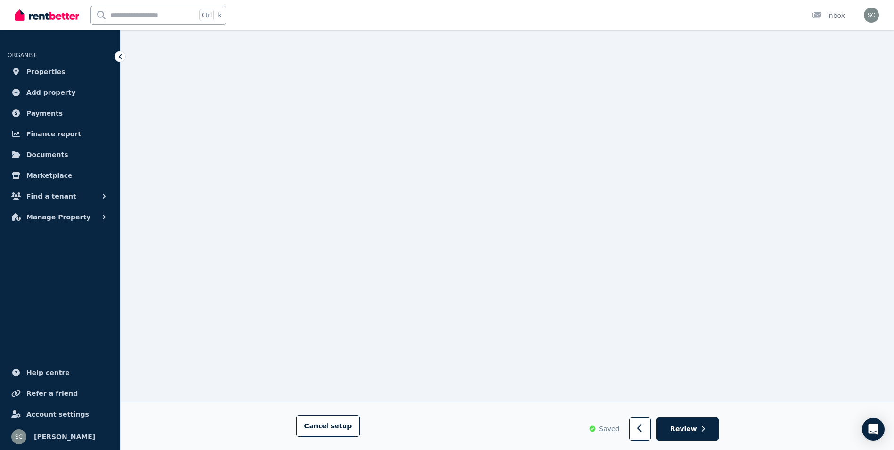
scroll to position [7631, 0]
click at [689, 421] on button "Review" at bounding box center [687, 428] width 62 height 23
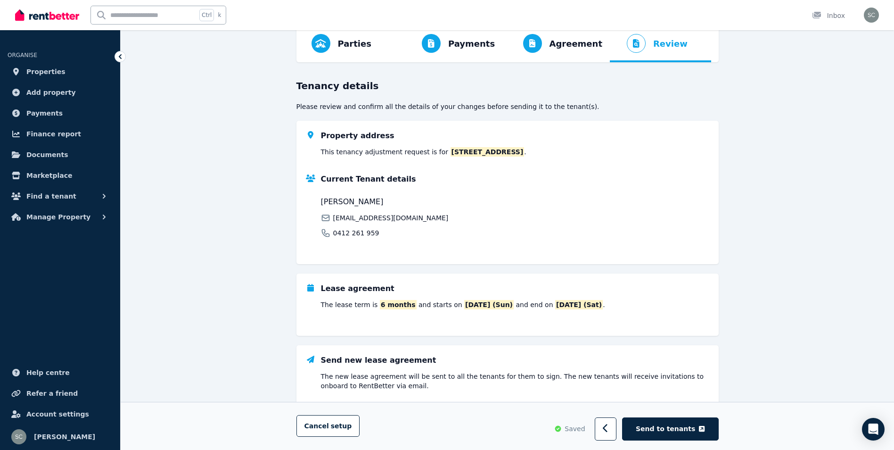
scroll to position [89, 0]
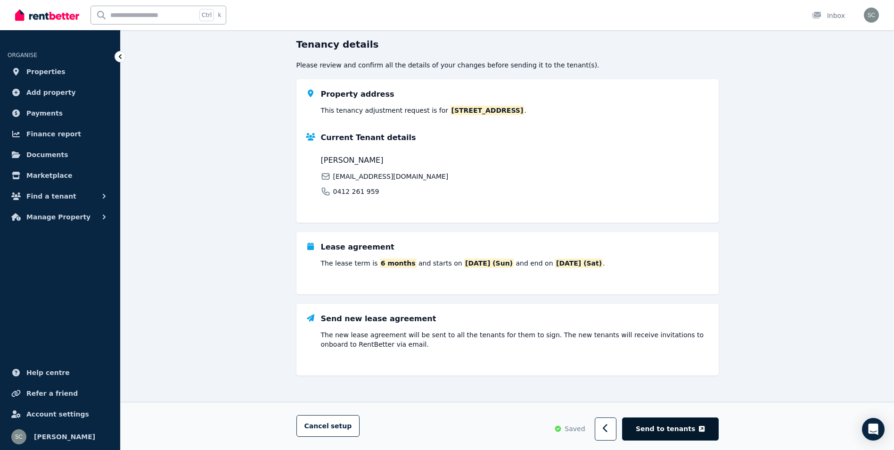
click at [679, 426] on span "Send to tenants" at bounding box center [665, 428] width 59 height 9
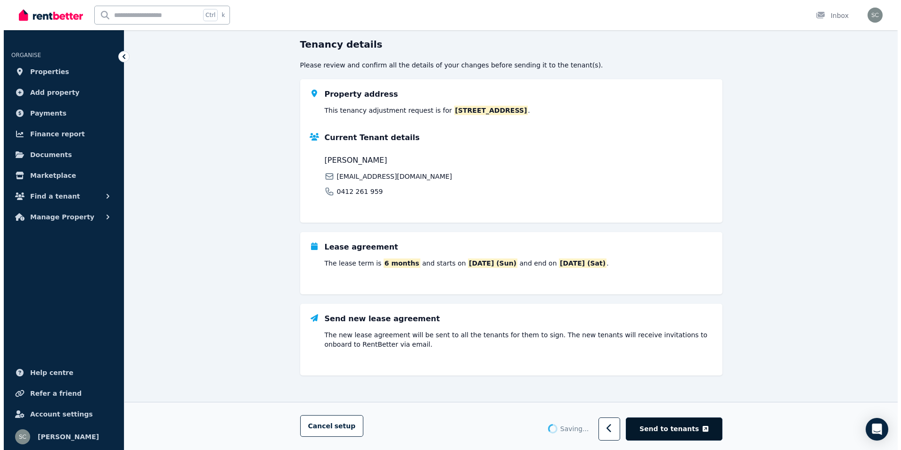
scroll to position [0, 0]
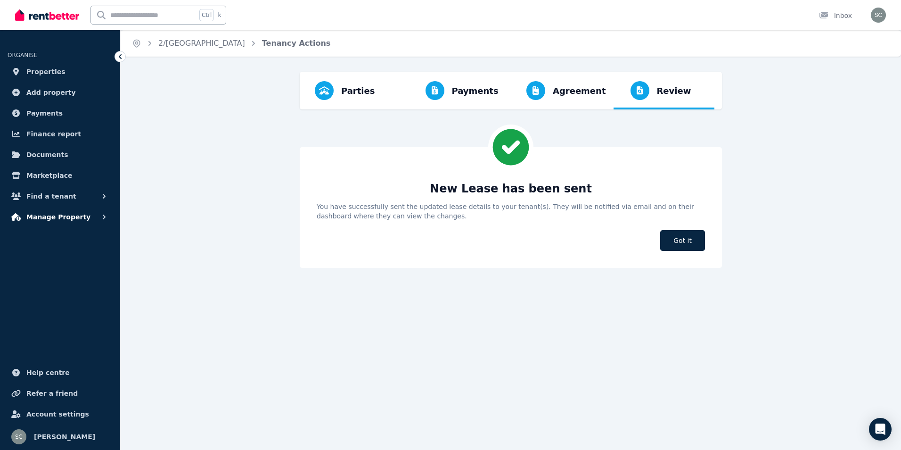
click at [95, 215] on button "Manage Property" at bounding box center [60, 216] width 105 height 19
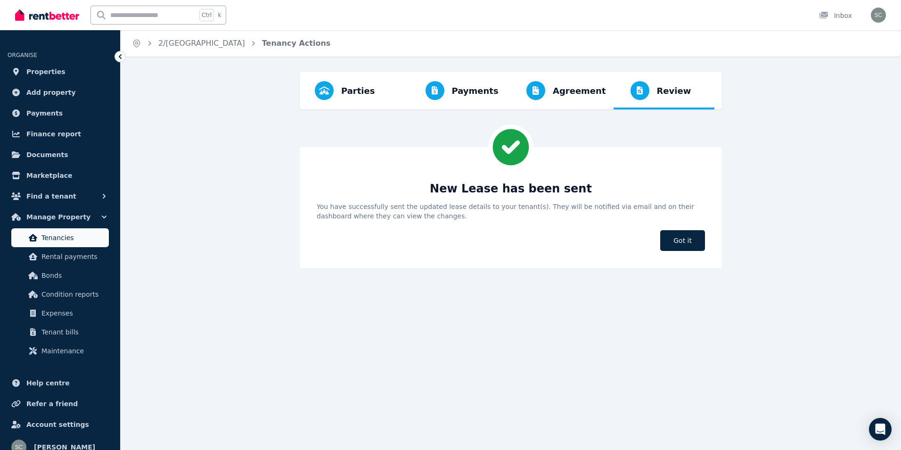
click at [63, 236] on span "Tenancies" at bounding box center [73, 237] width 64 height 11
